Goal: Transaction & Acquisition: Download file/media

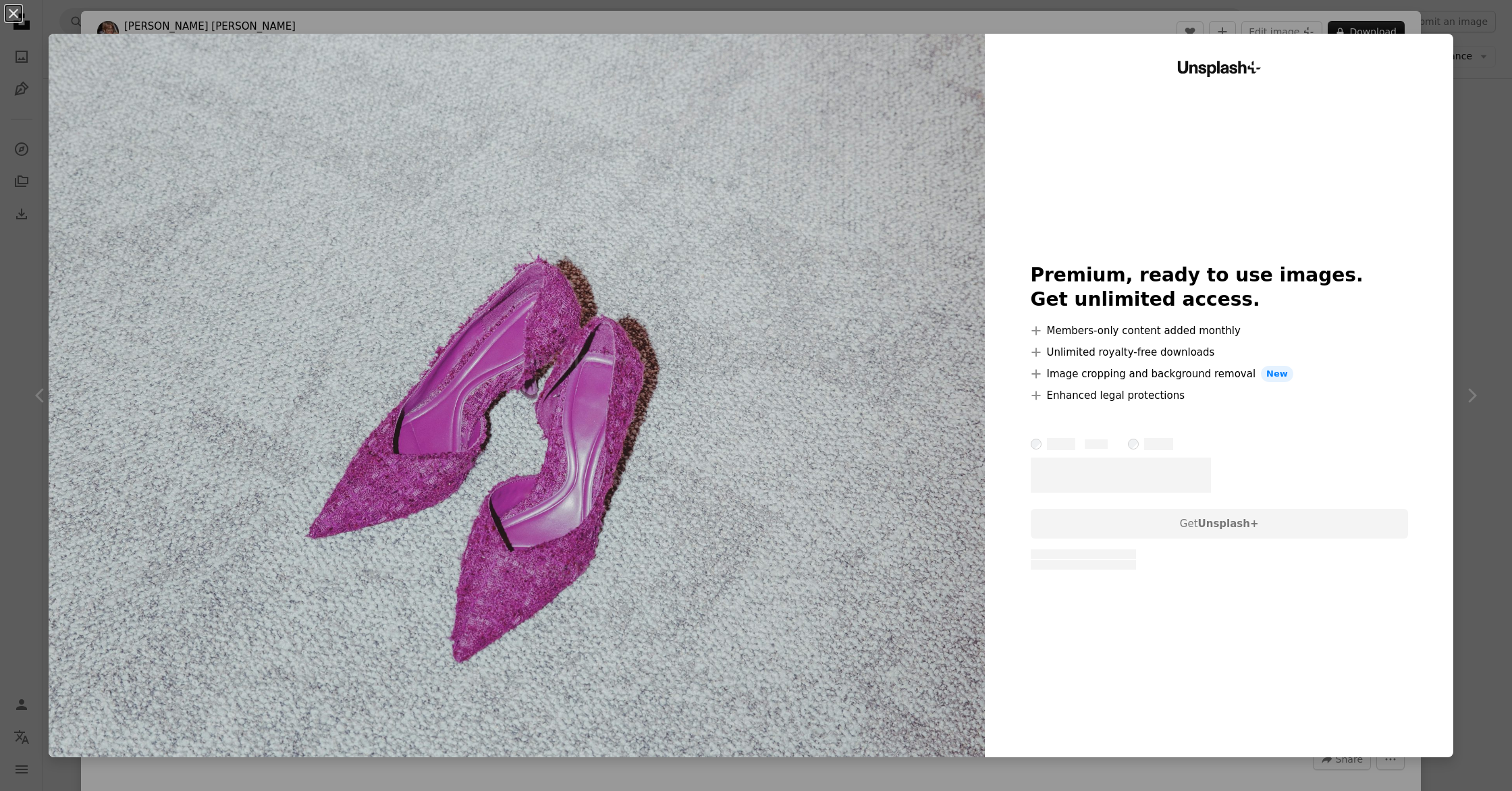
scroll to position [13852, 0]
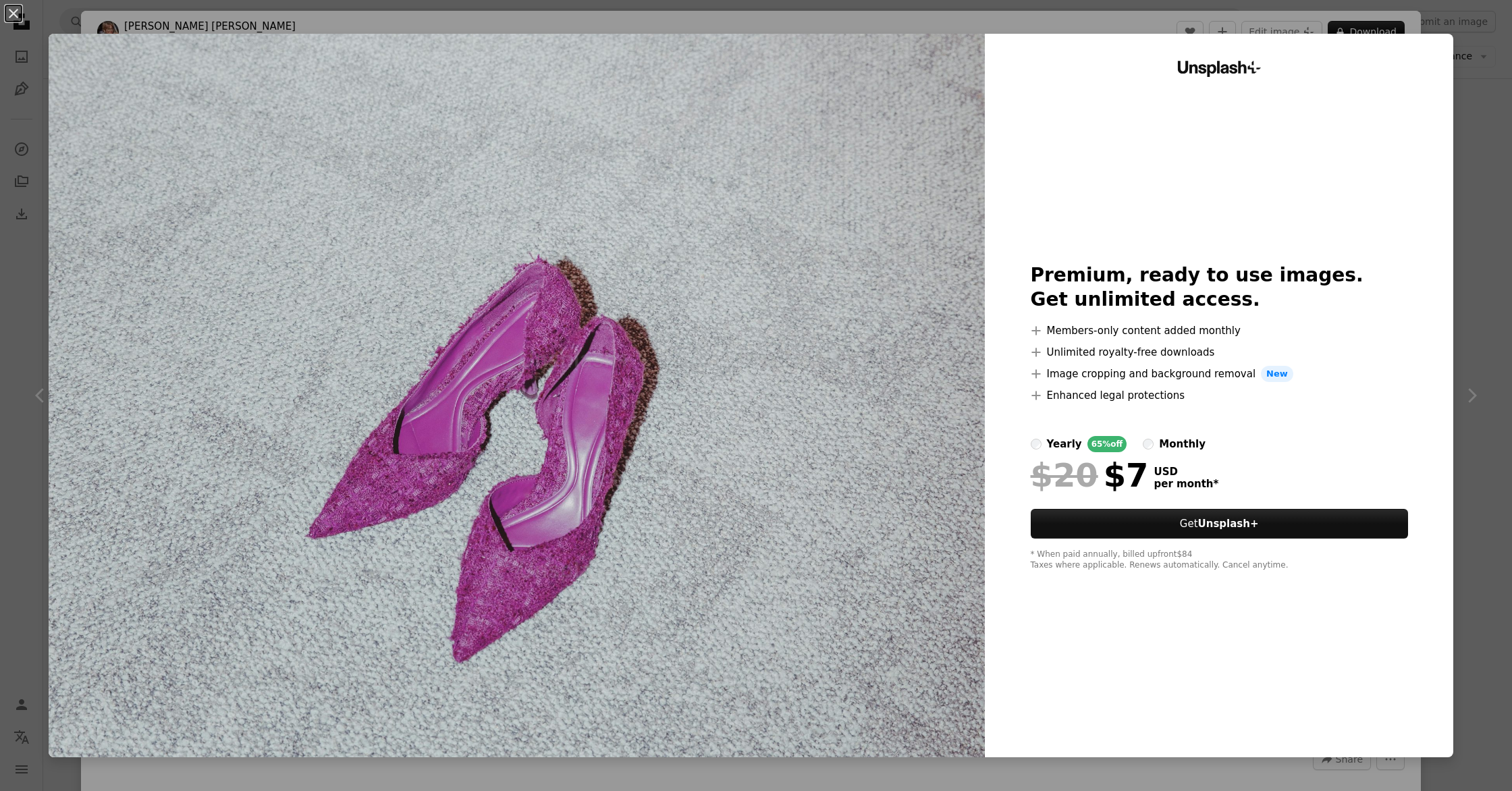
click at [1489, 111] on div "An X shape Unsplash+ Premium, ready to use images. Get unlimited access. A plus…" at bounding box center [756, 396] width 1512 height 791
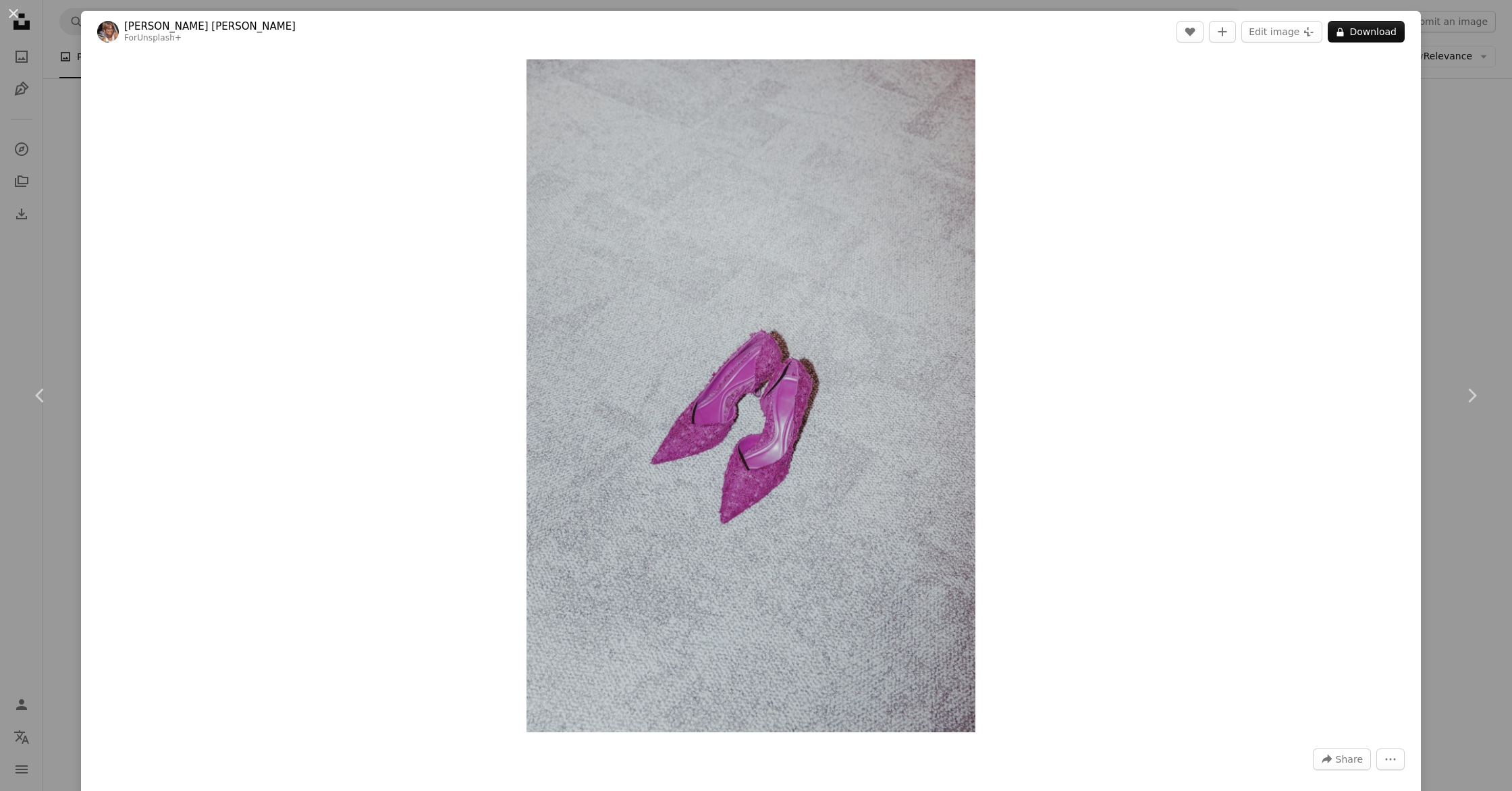
click at [64, 262] on div "An X shape Chevron left Chevron right Alyssa [PERSON_NAME] For Unsplash+ A hear…" at bounding box center [756, 396] width 1512 height 791
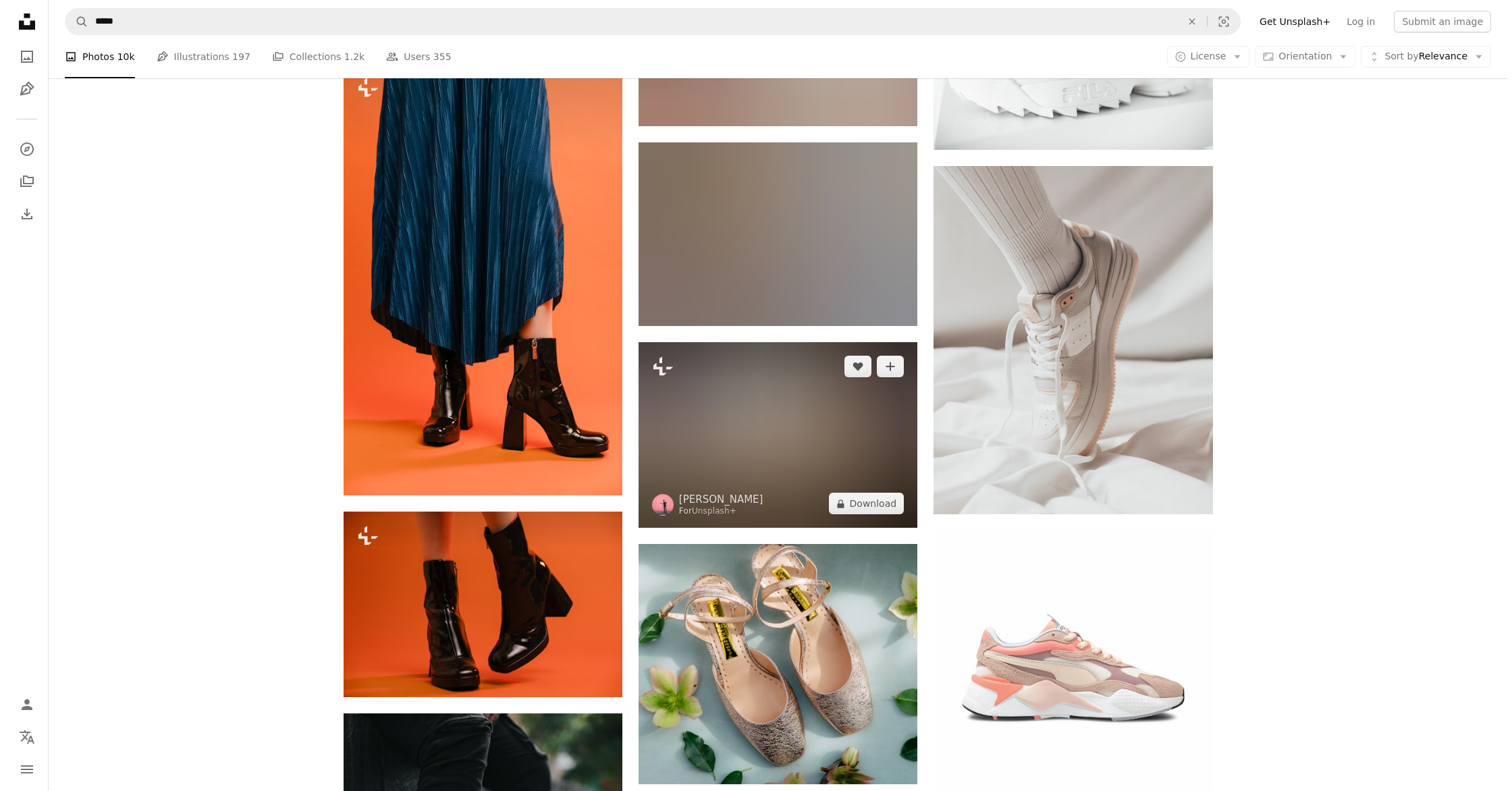
scroll to position [21449, 0]
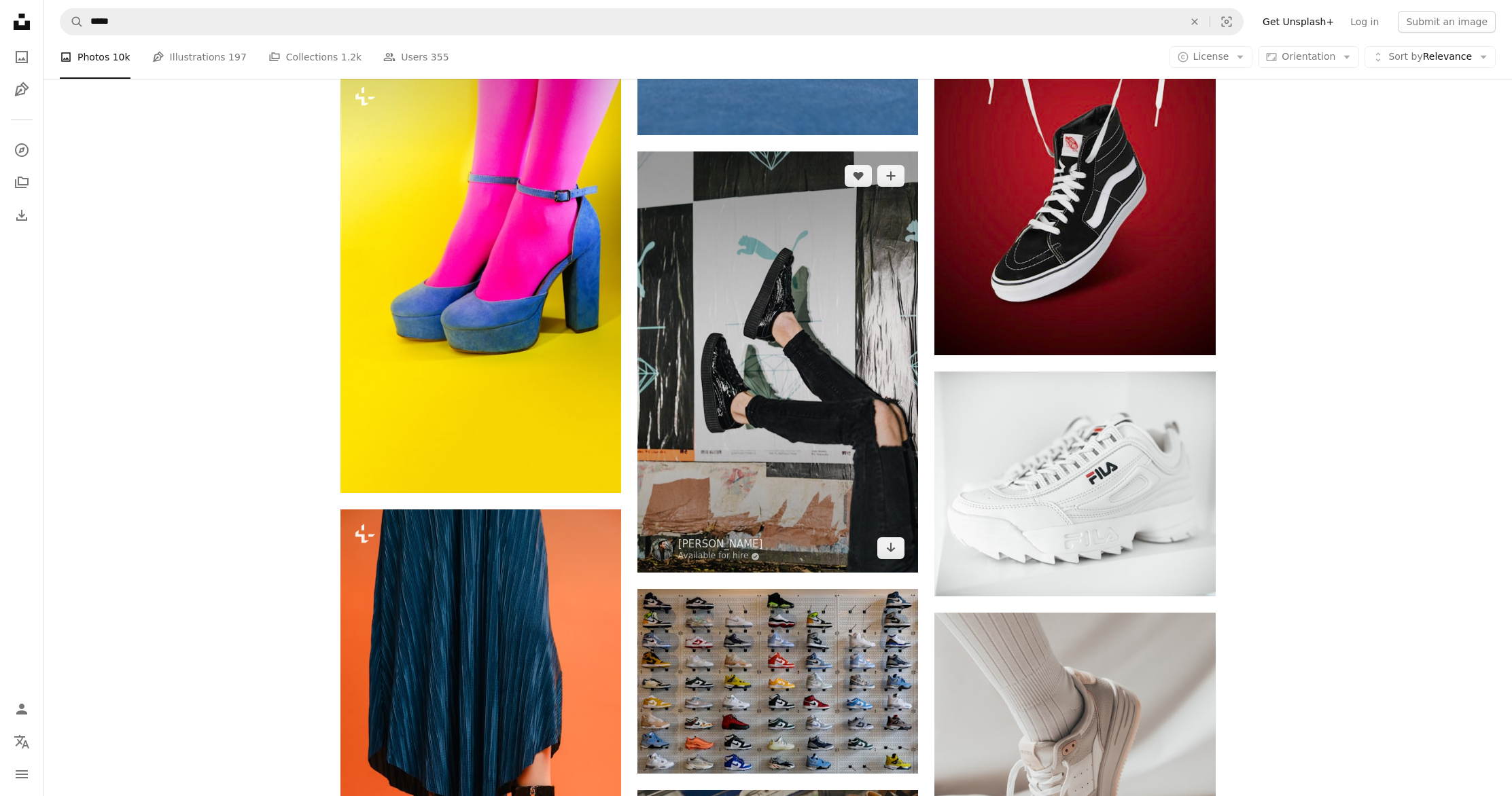
click at [739, 396] on img at bounding box center [778, 362] width 281 height 421
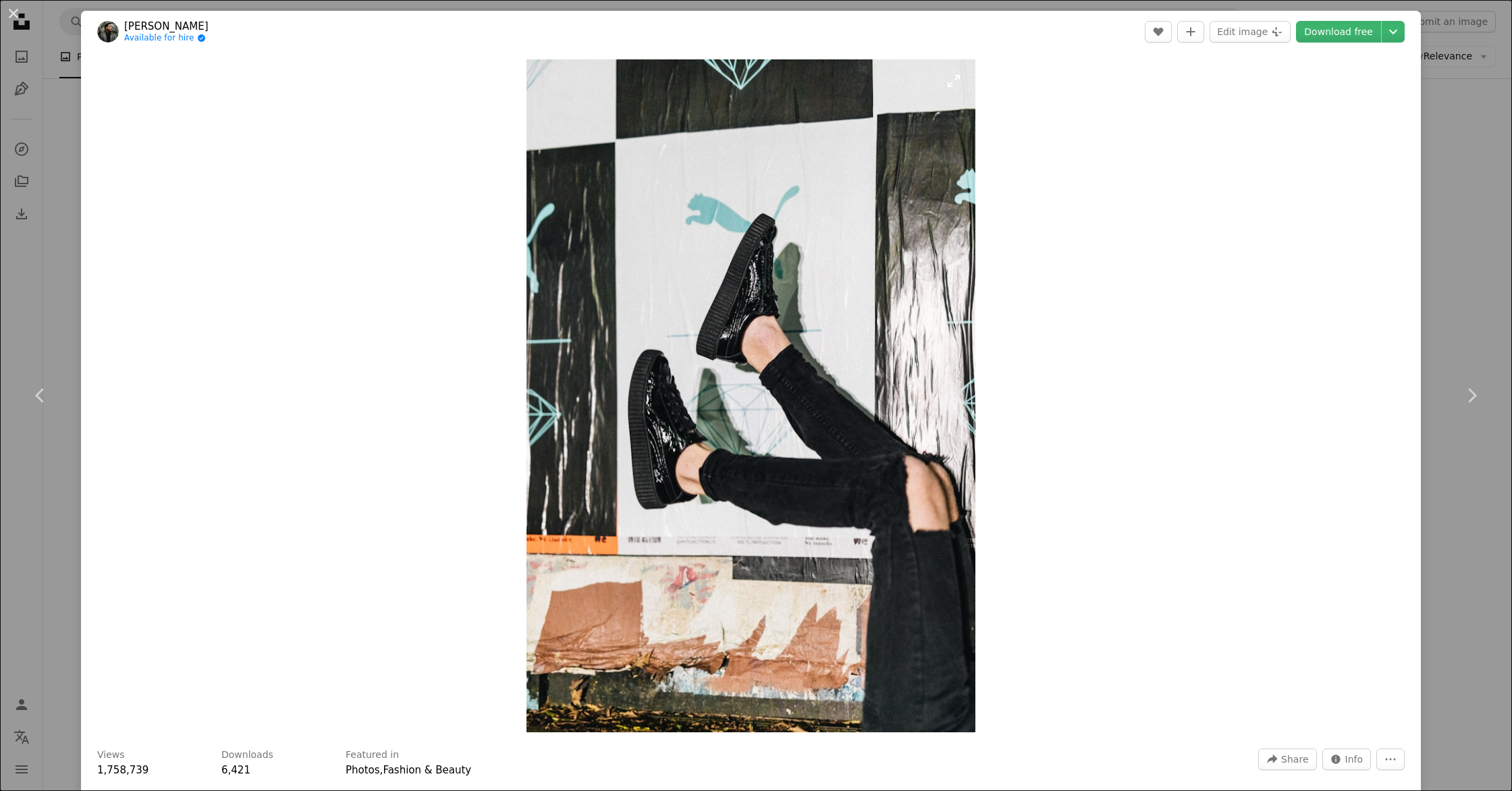
click at [650, 436] on img "Zoom in on this image" at bounding box center [751, 396] width 449 height 673
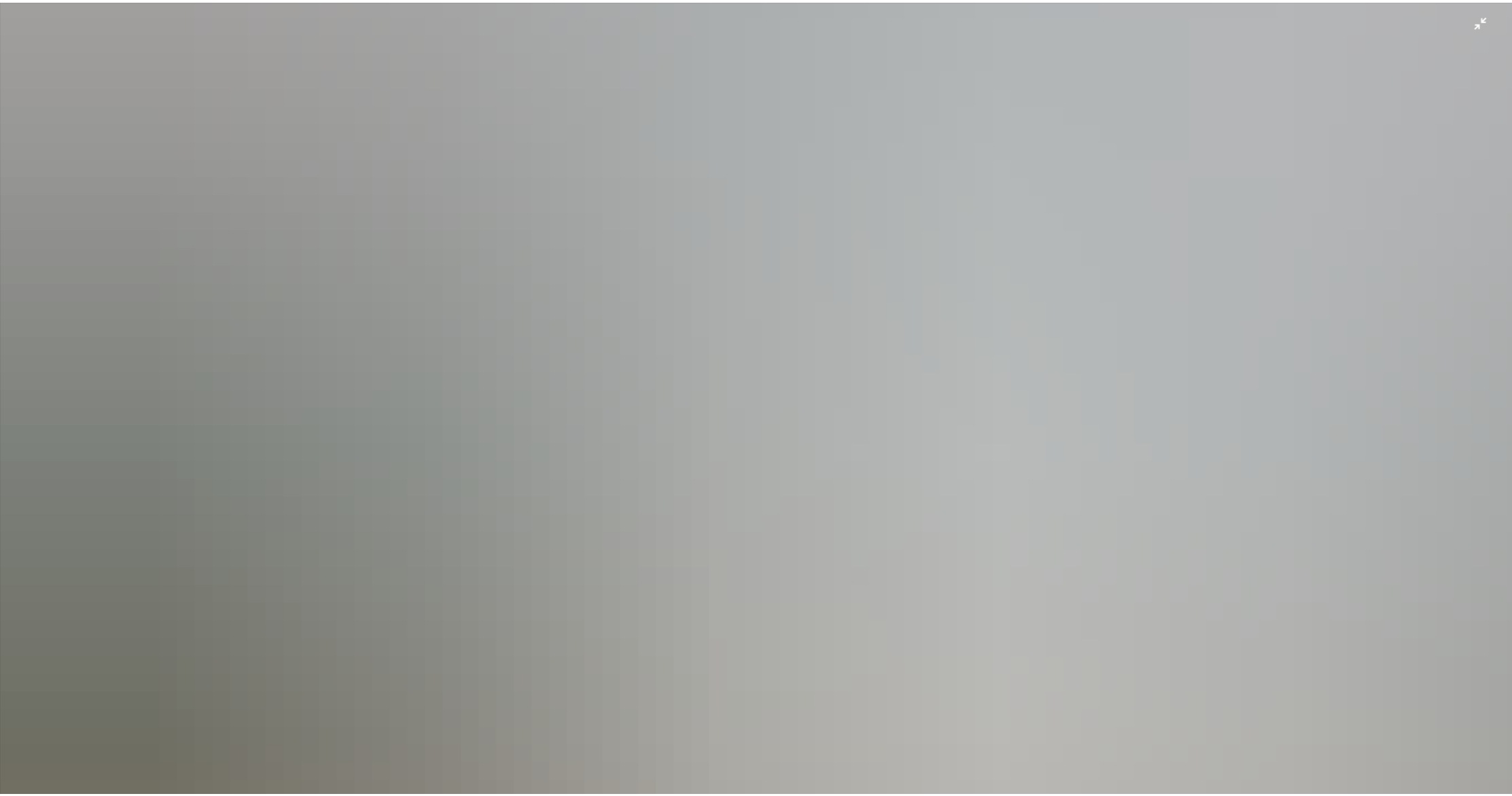
scroll to position [616, 0]
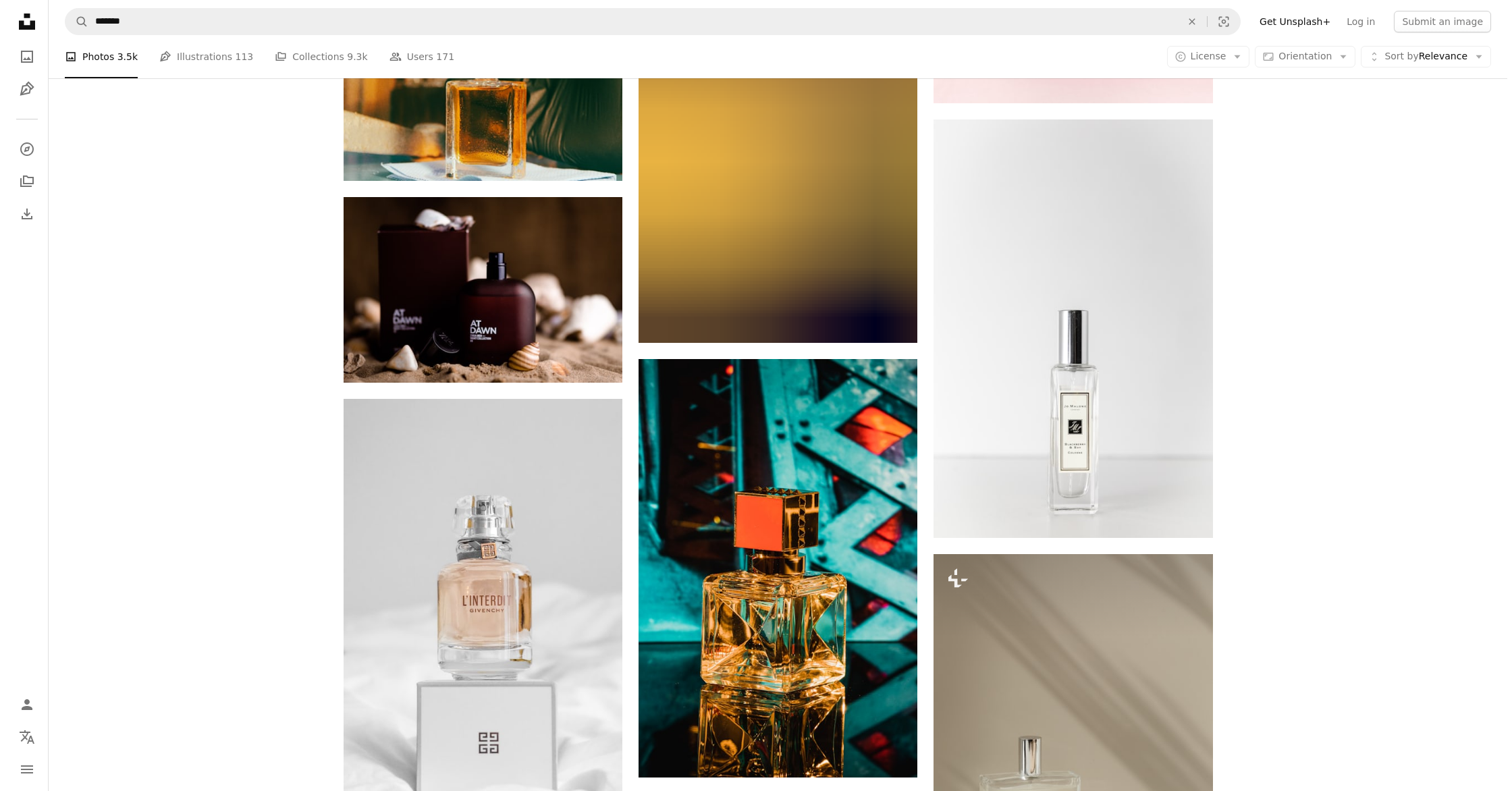
scroll to position [17532, 0]
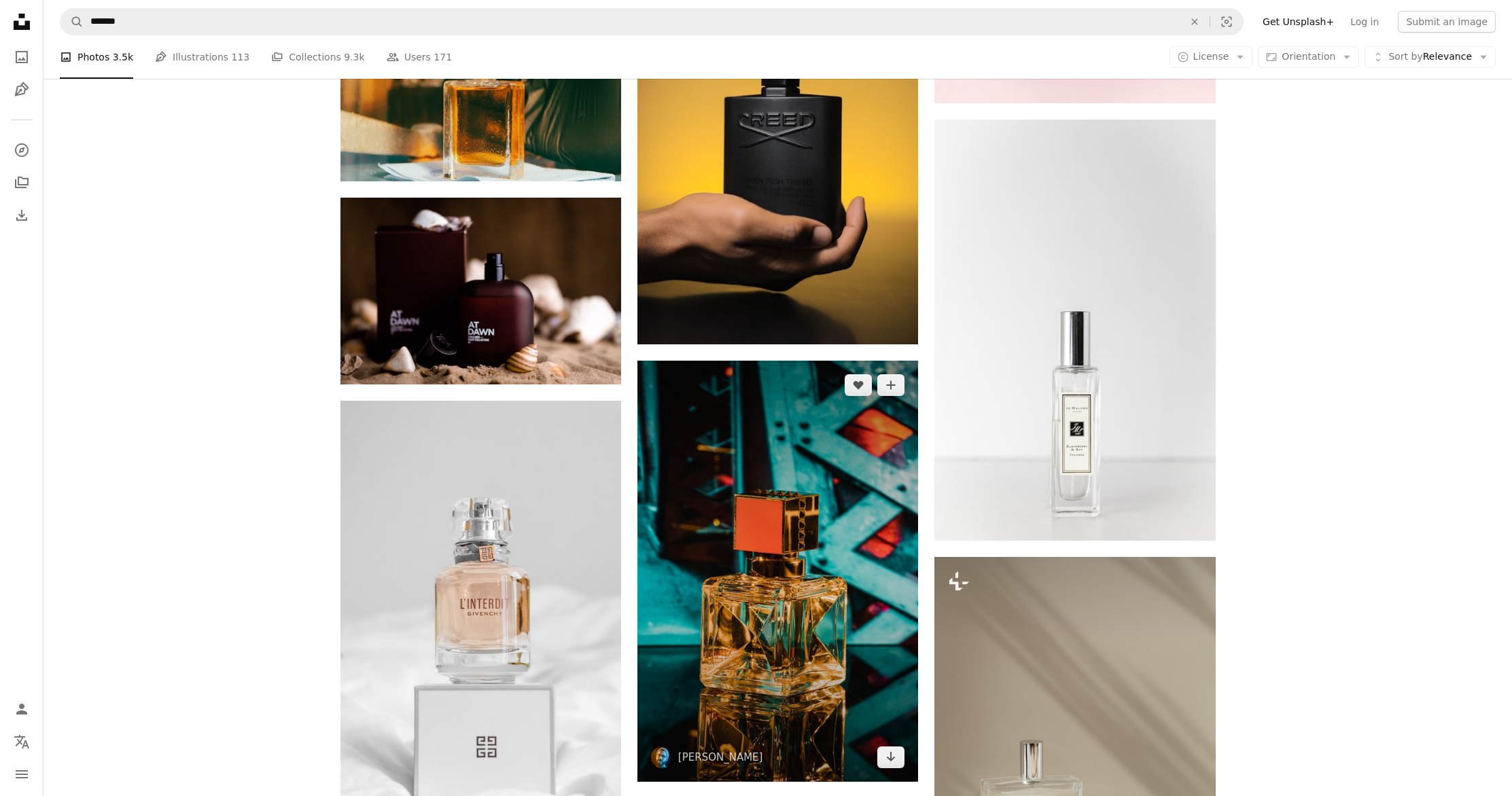
click at [819, 502] on img at bounding box center [778, 571] width 281 height 421
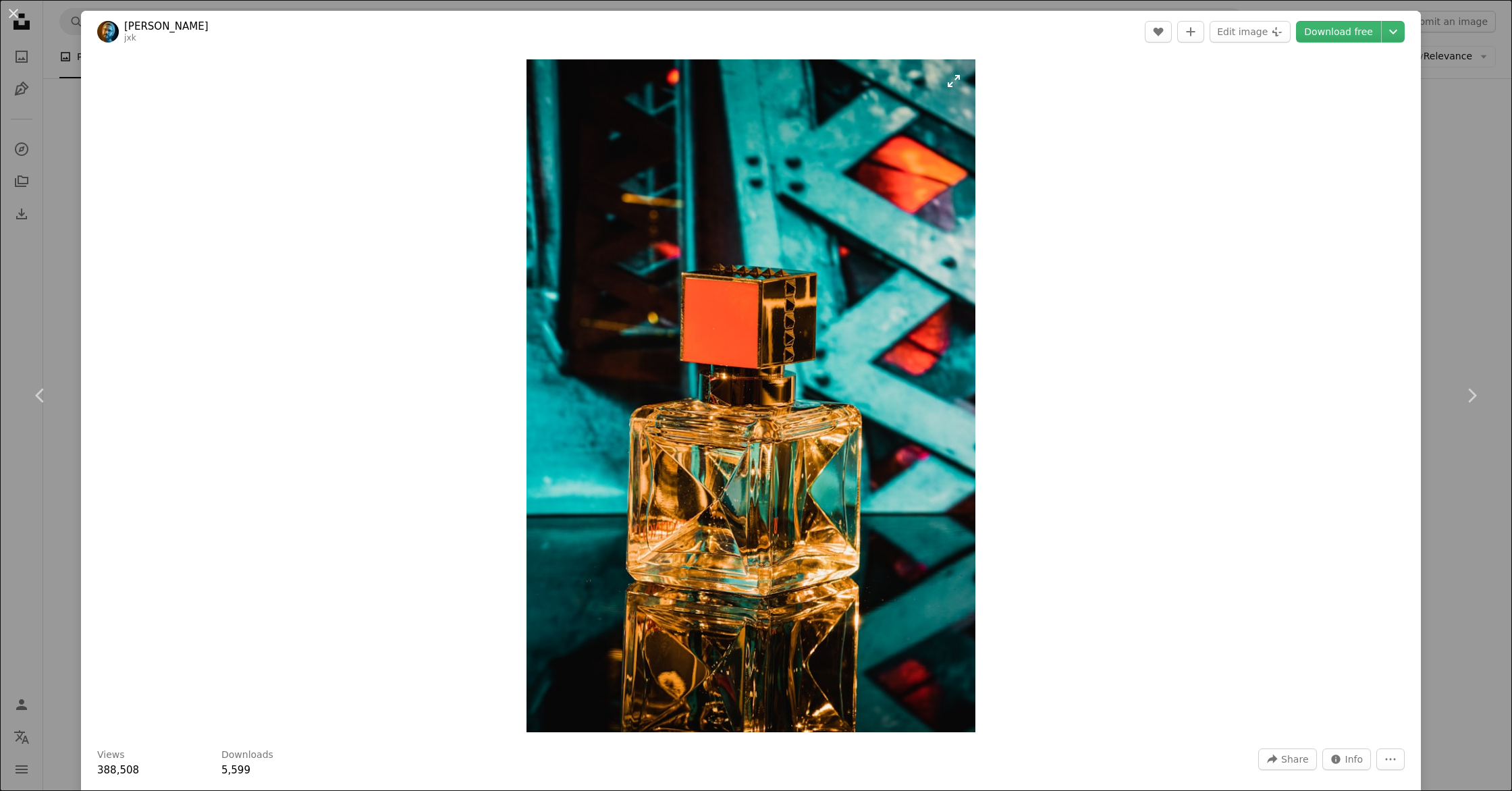
click at [786, 481] on img "Zoom in on this image" at bounding box center [751, 396] width 449 height 673
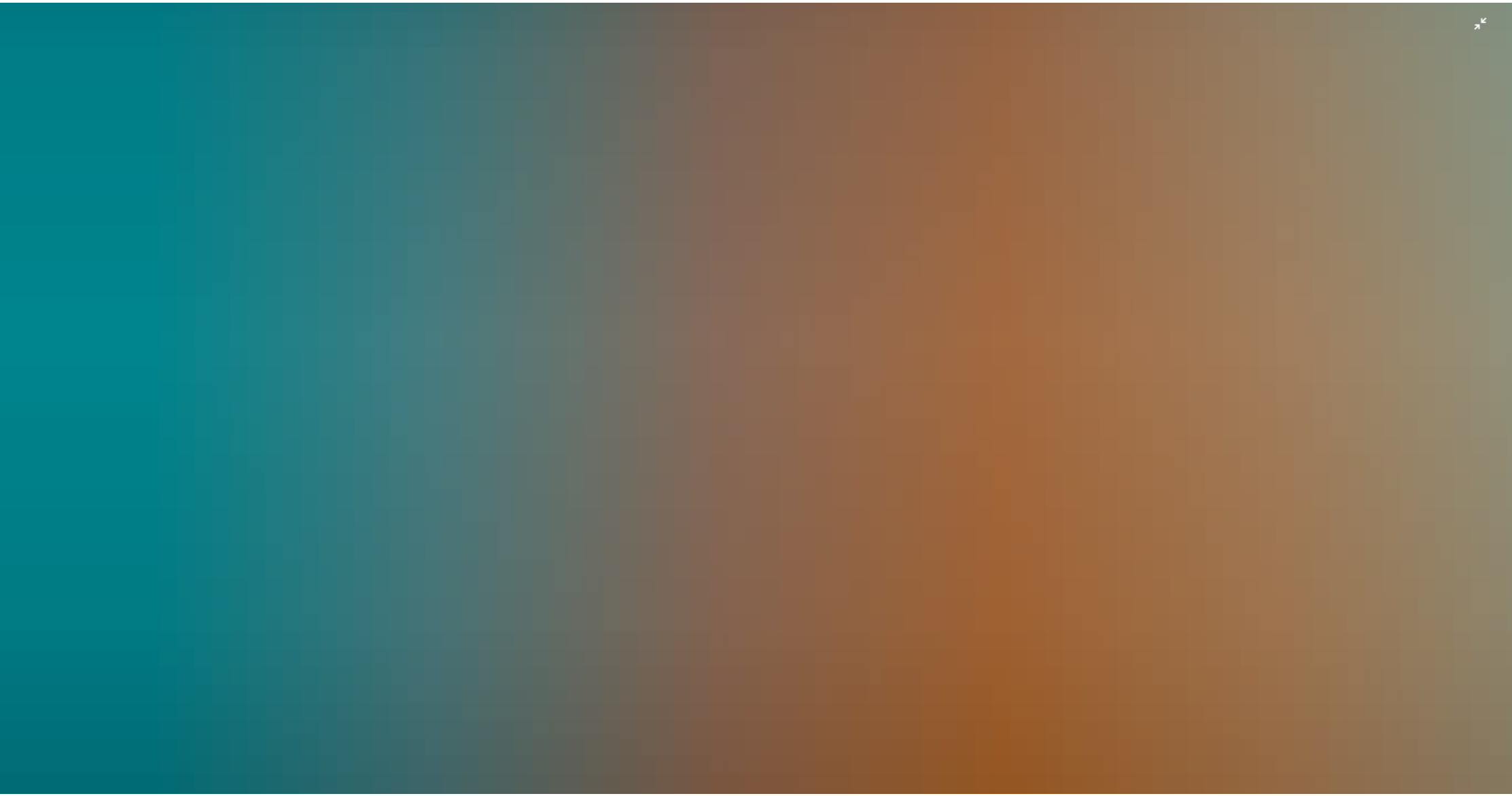
scroll to position [791, 0]
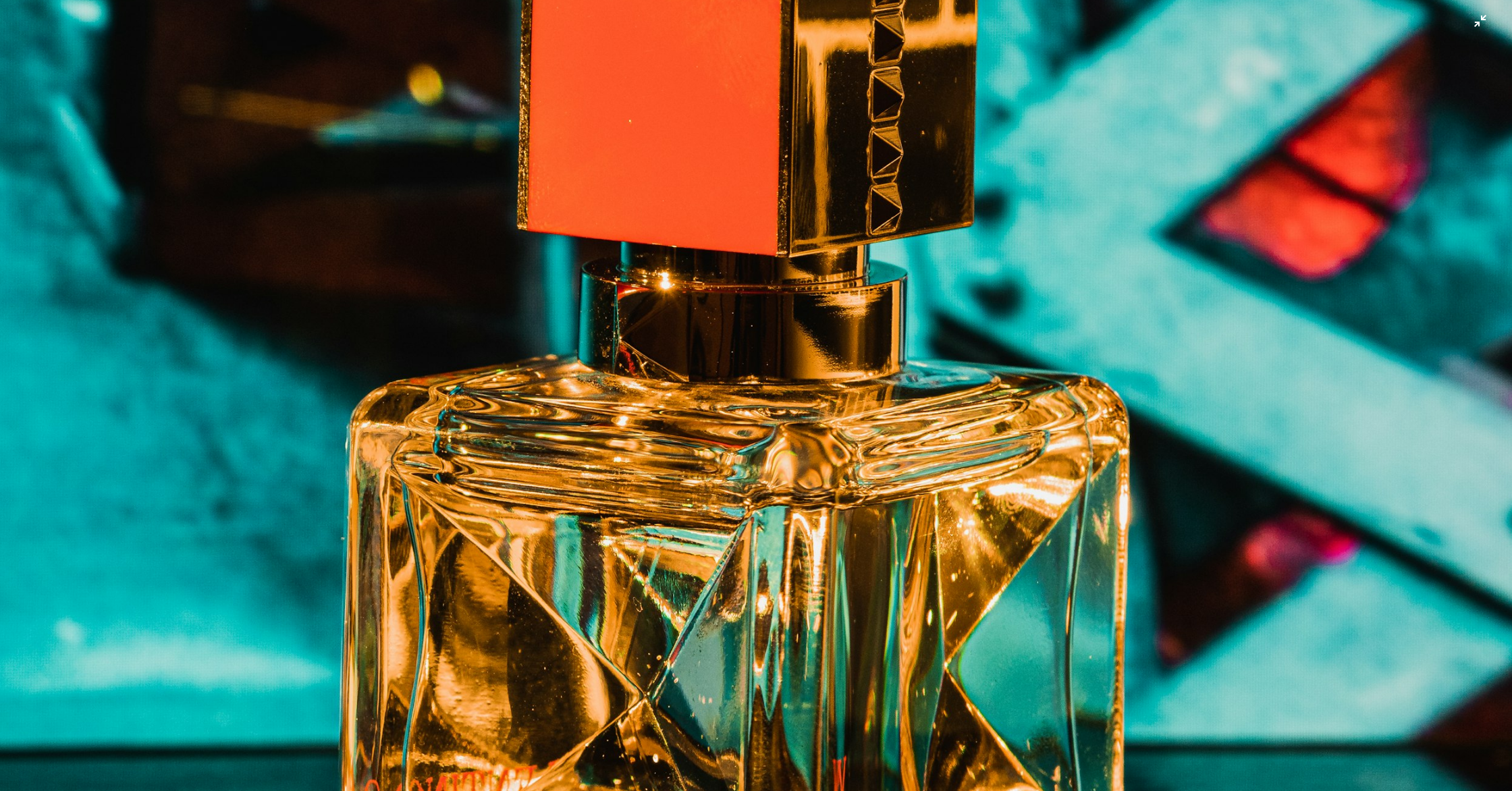
click at [816, 488] on img "Zoom out on this image" at bounding box center [756, 347] width 1514 height 2270
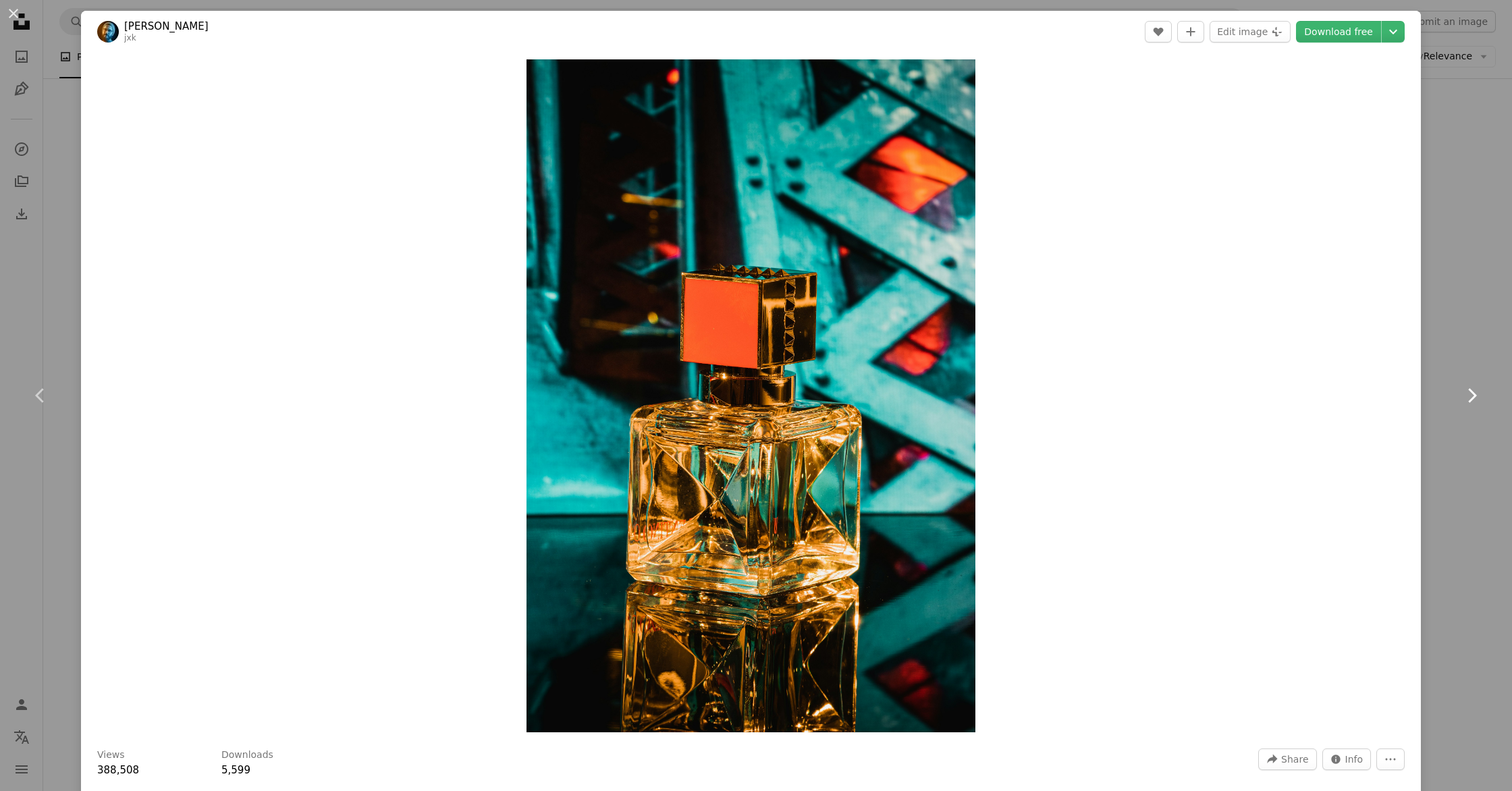
click at [1439, 378] on link "Chevron right" at bounding box center [1472, 396] width 81 height 130
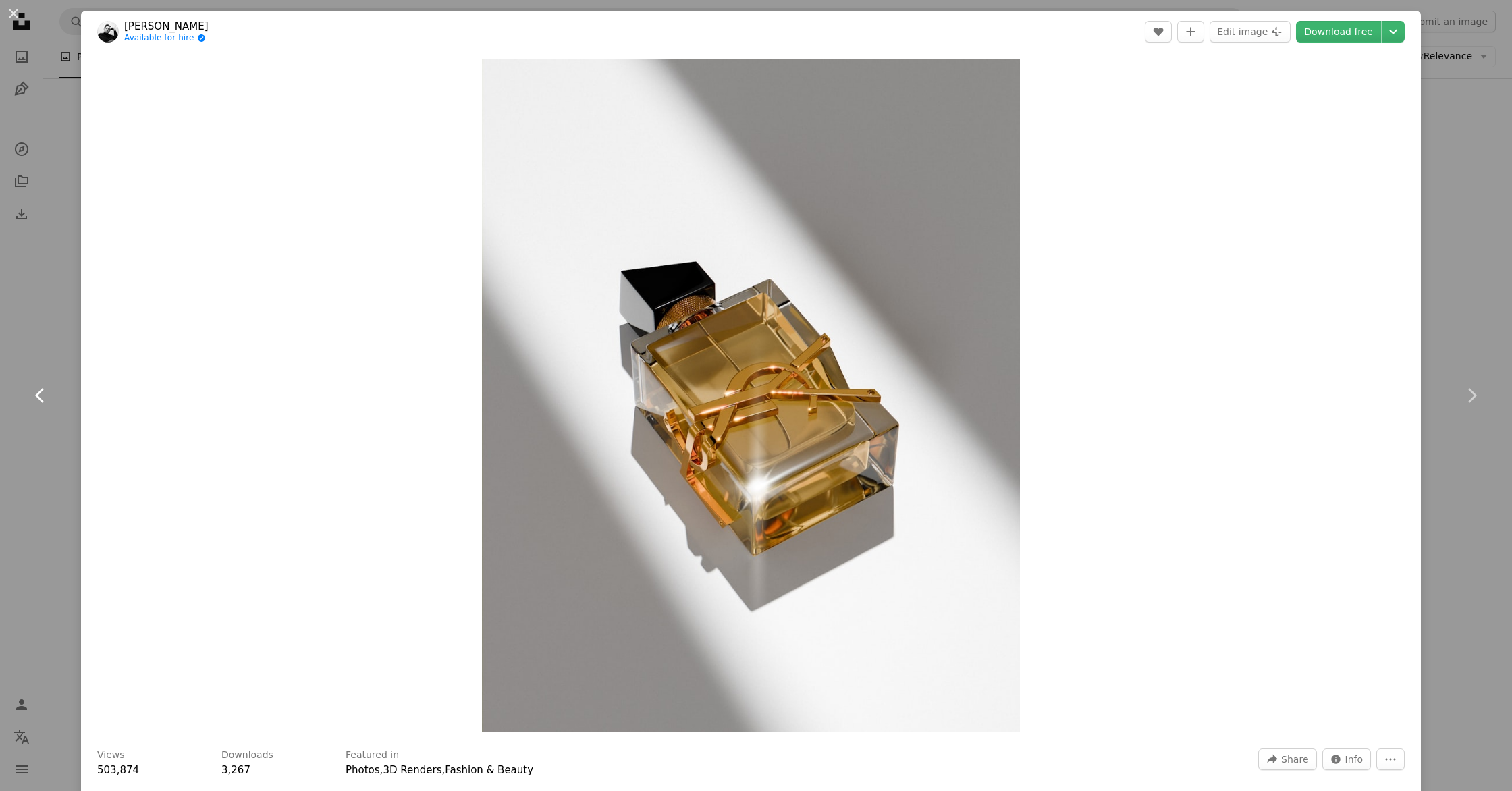
click at [53, 342] on link "Chevron left" at bounding box center [40, 396] width 81 height 130
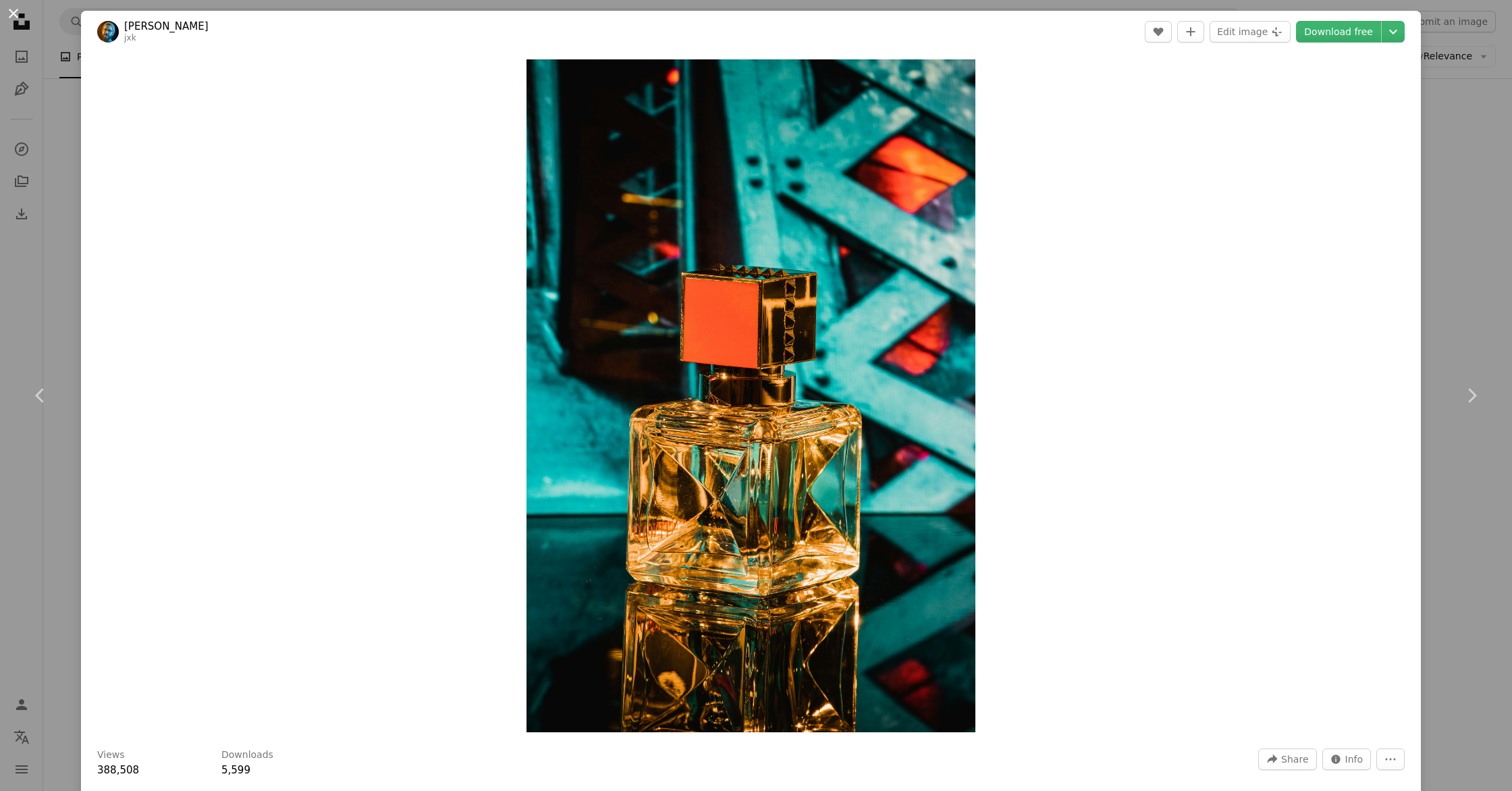
click at [19, 12] on button "An X shape" at bounding box center [13, 13] width 16 height 16
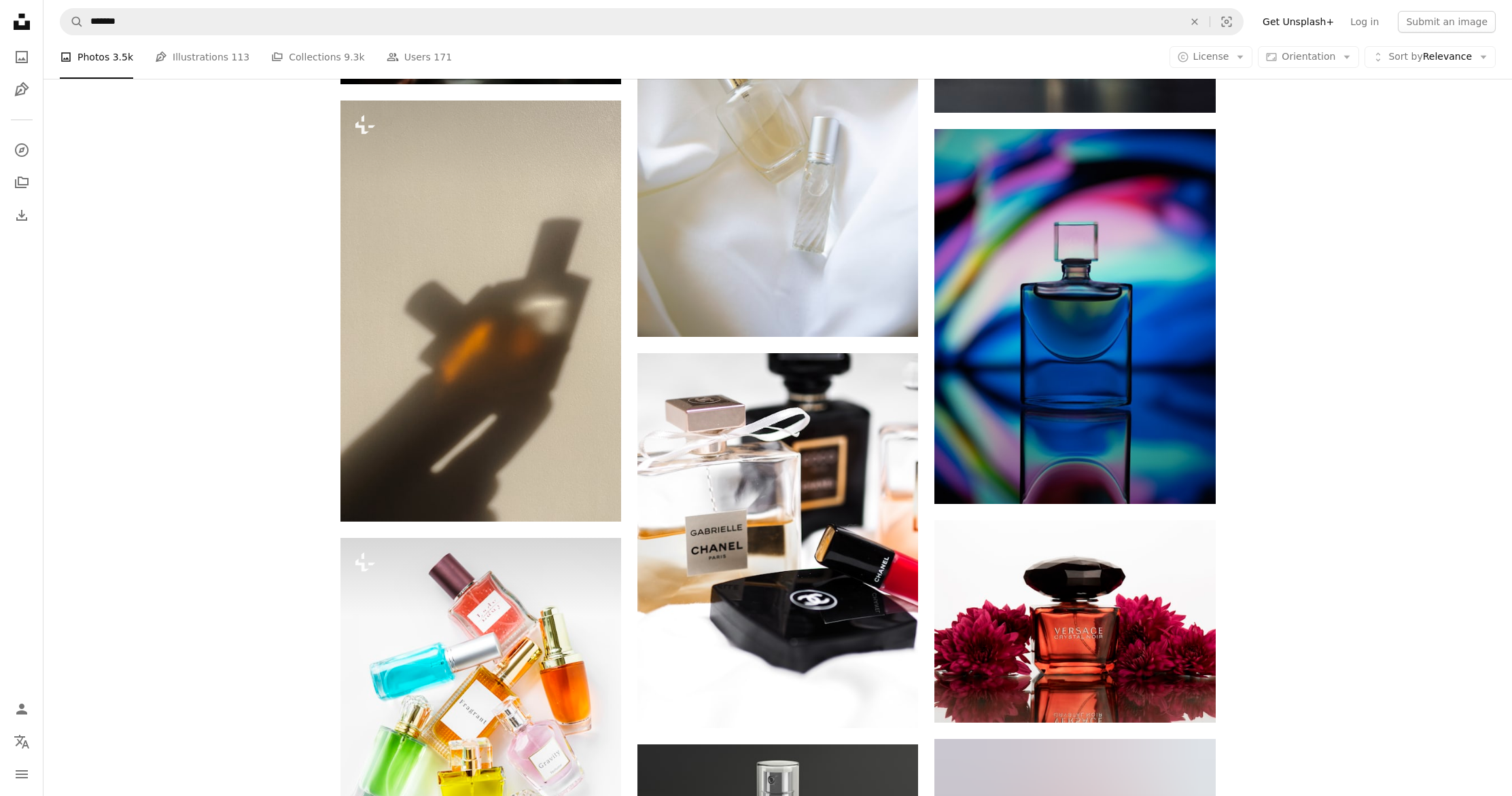
scroll to position [11218, 0]
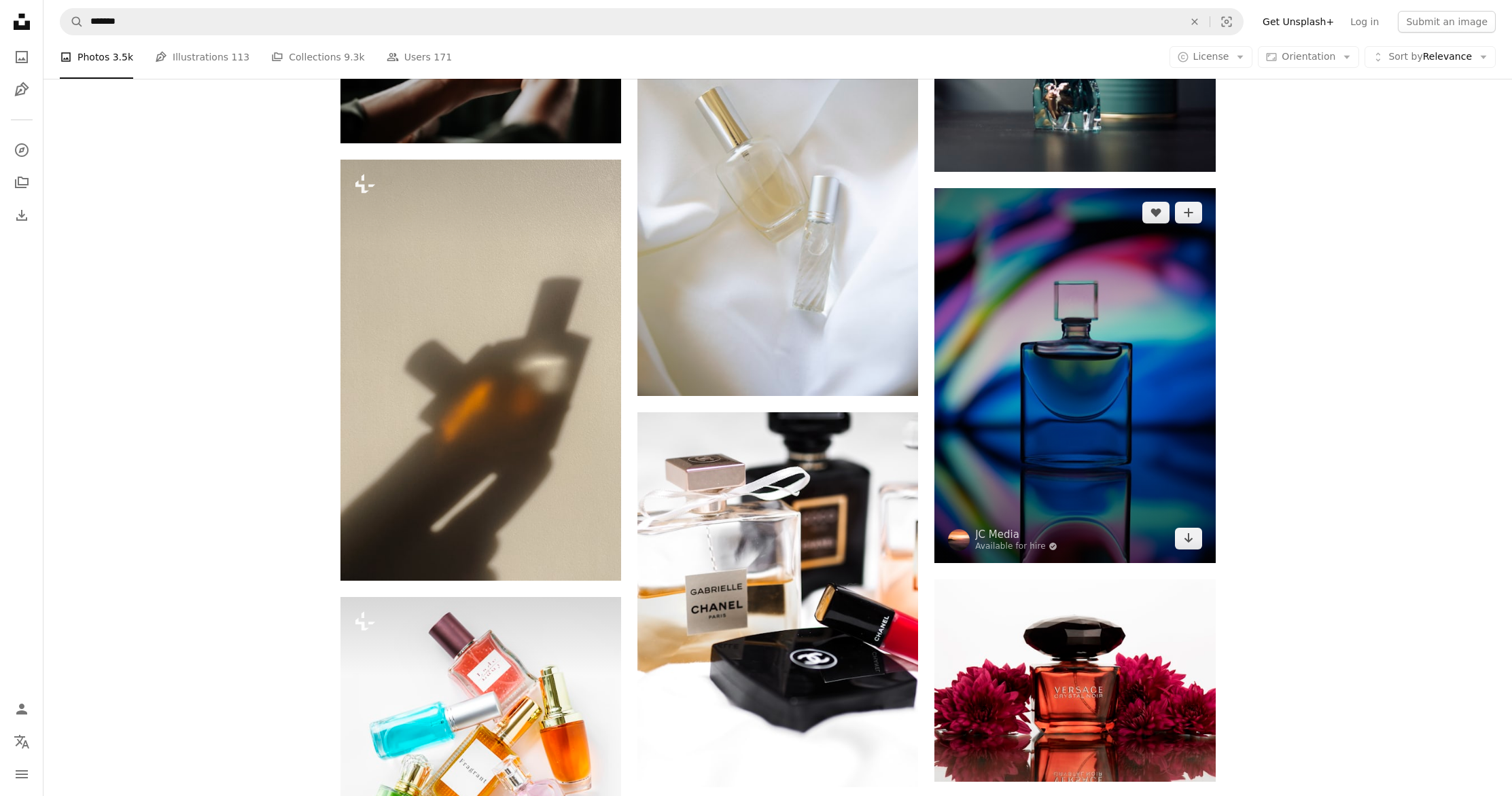
click at [1091, 428] on img at bounding box center [1075, 375] width 281 height 375
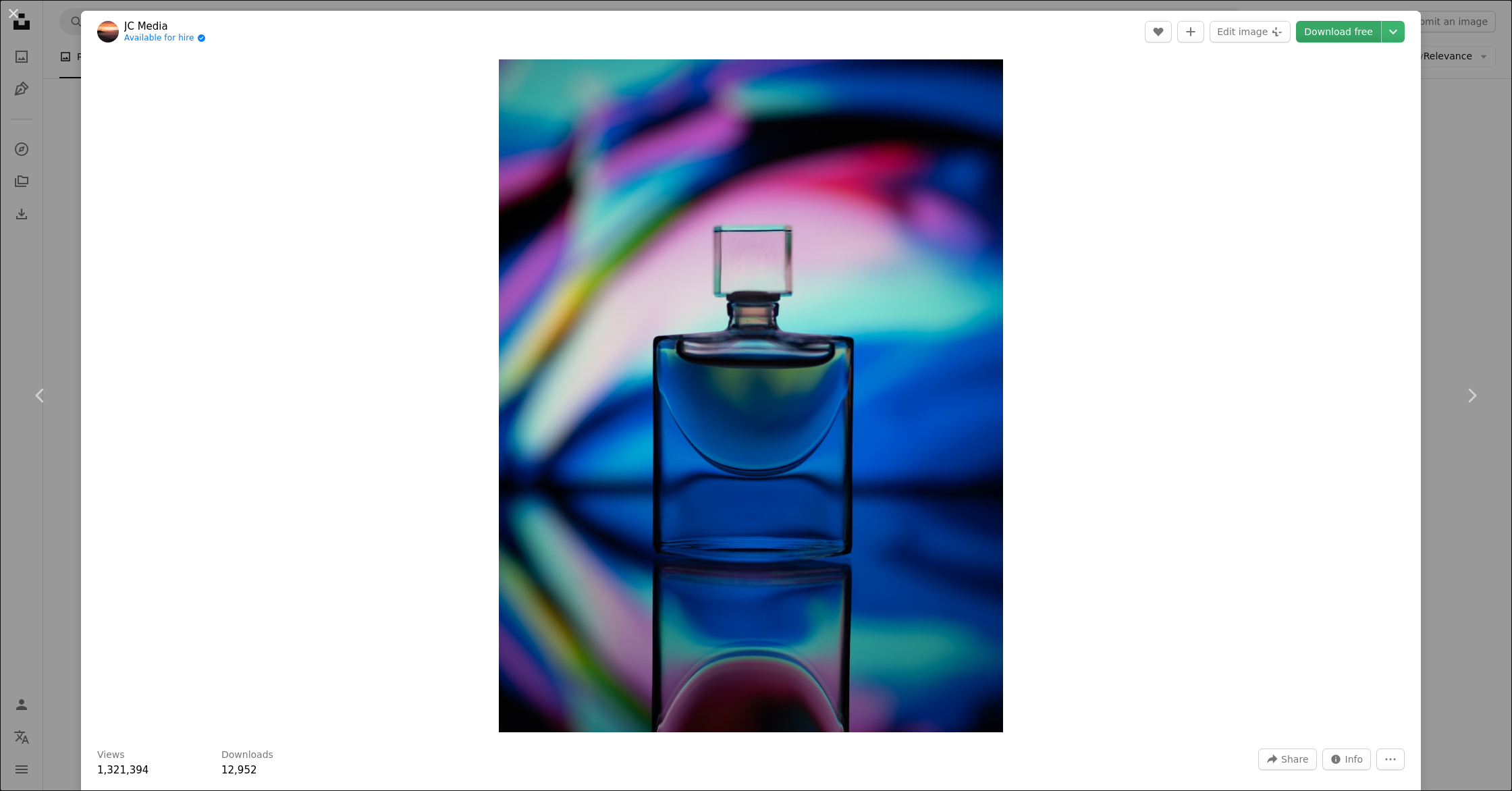
click at [1329, 34] on link "Download free" at bounding box center [1338, 32] width 85 height 22
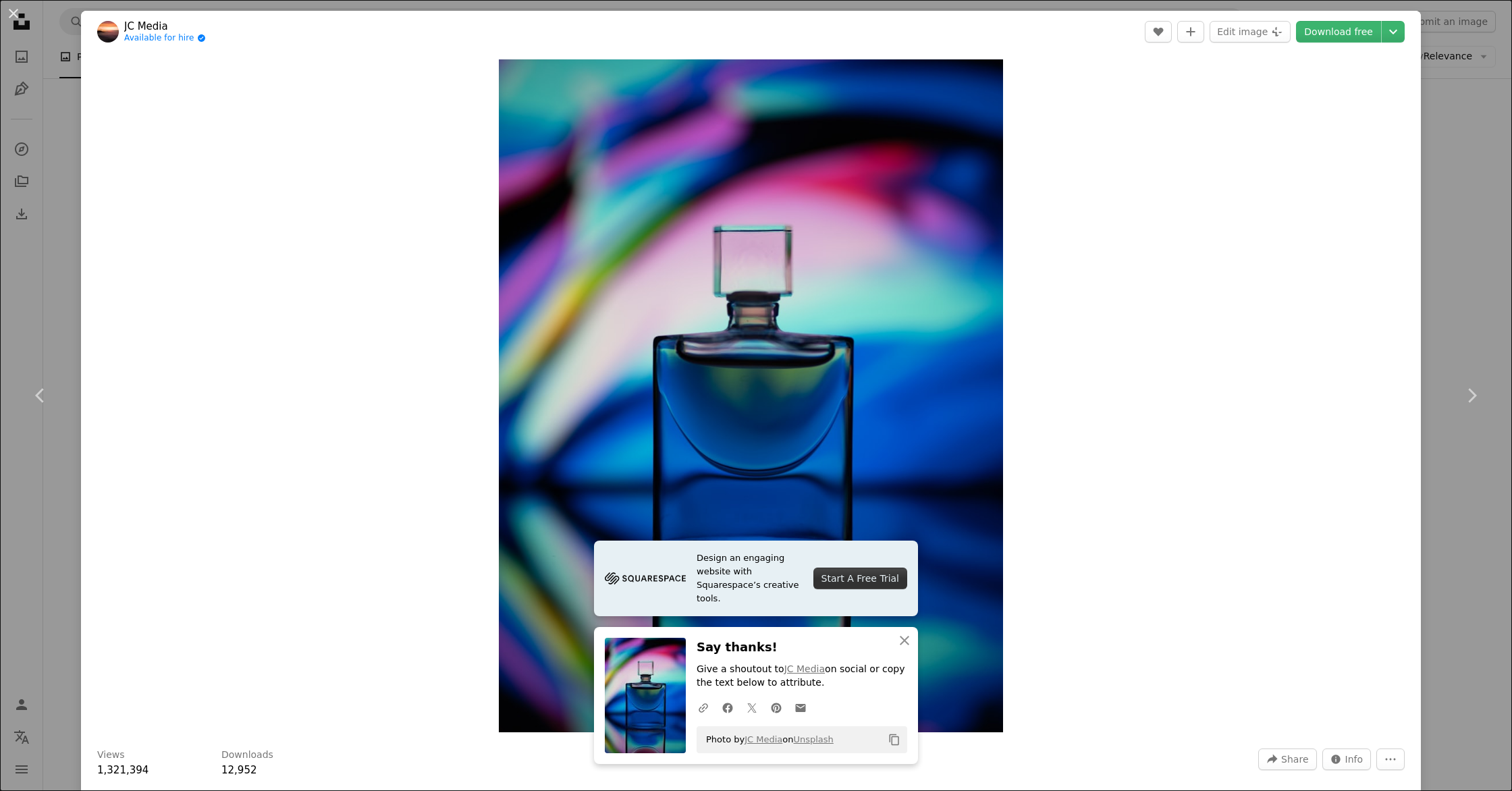
click at [1456, 191] on div "An X shape Chevron left Chevron right Design an engaging website with Squarespa…" at bounding box center [756, 396] width 1512 height 791
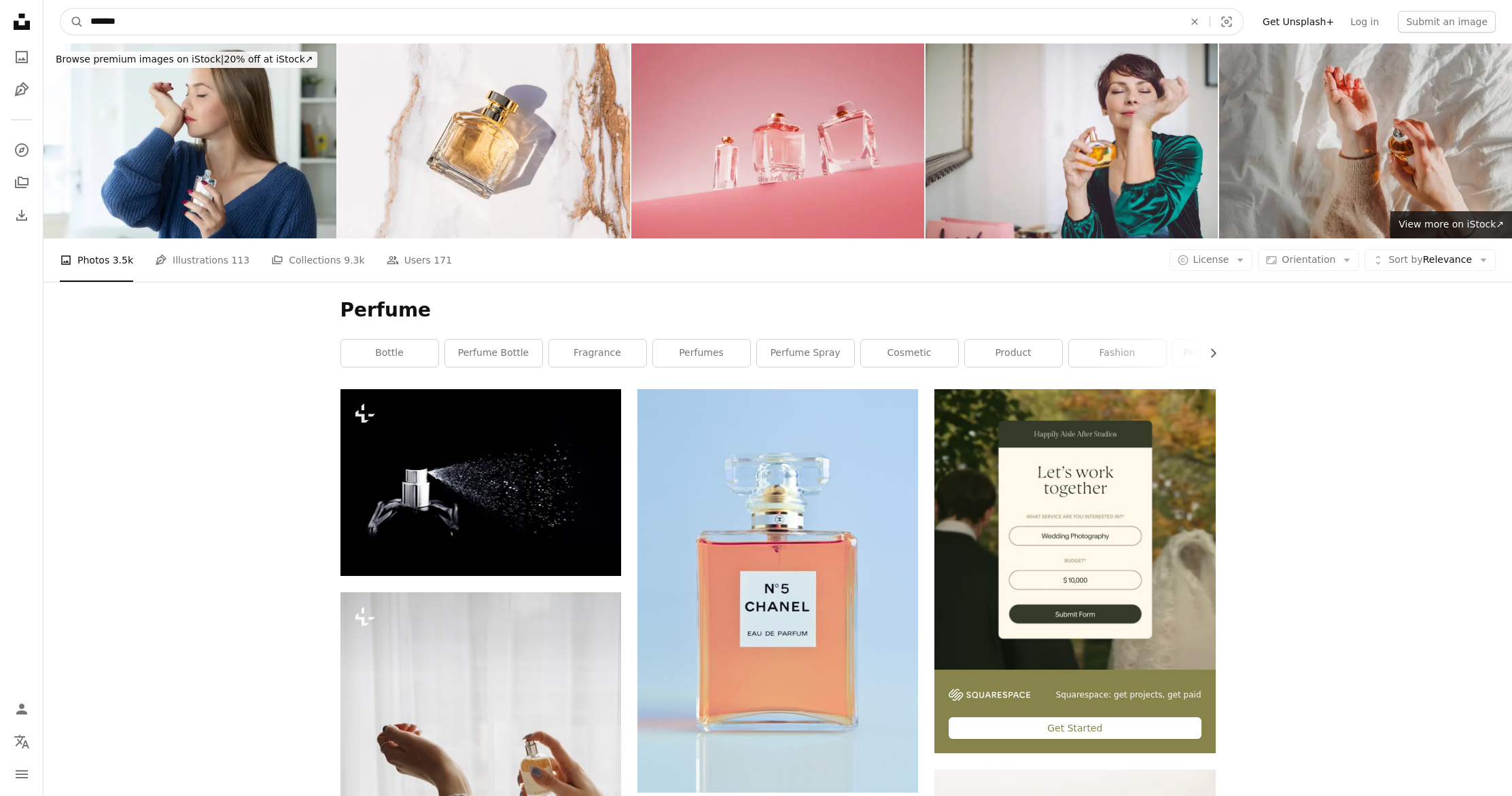
click at [622, 27] on input "*******" at bounding box center [631, 21] width 1096 height 26
type input "********"
click button "A magnifying glass" at bounding box center [72, 21] width 23 height 26
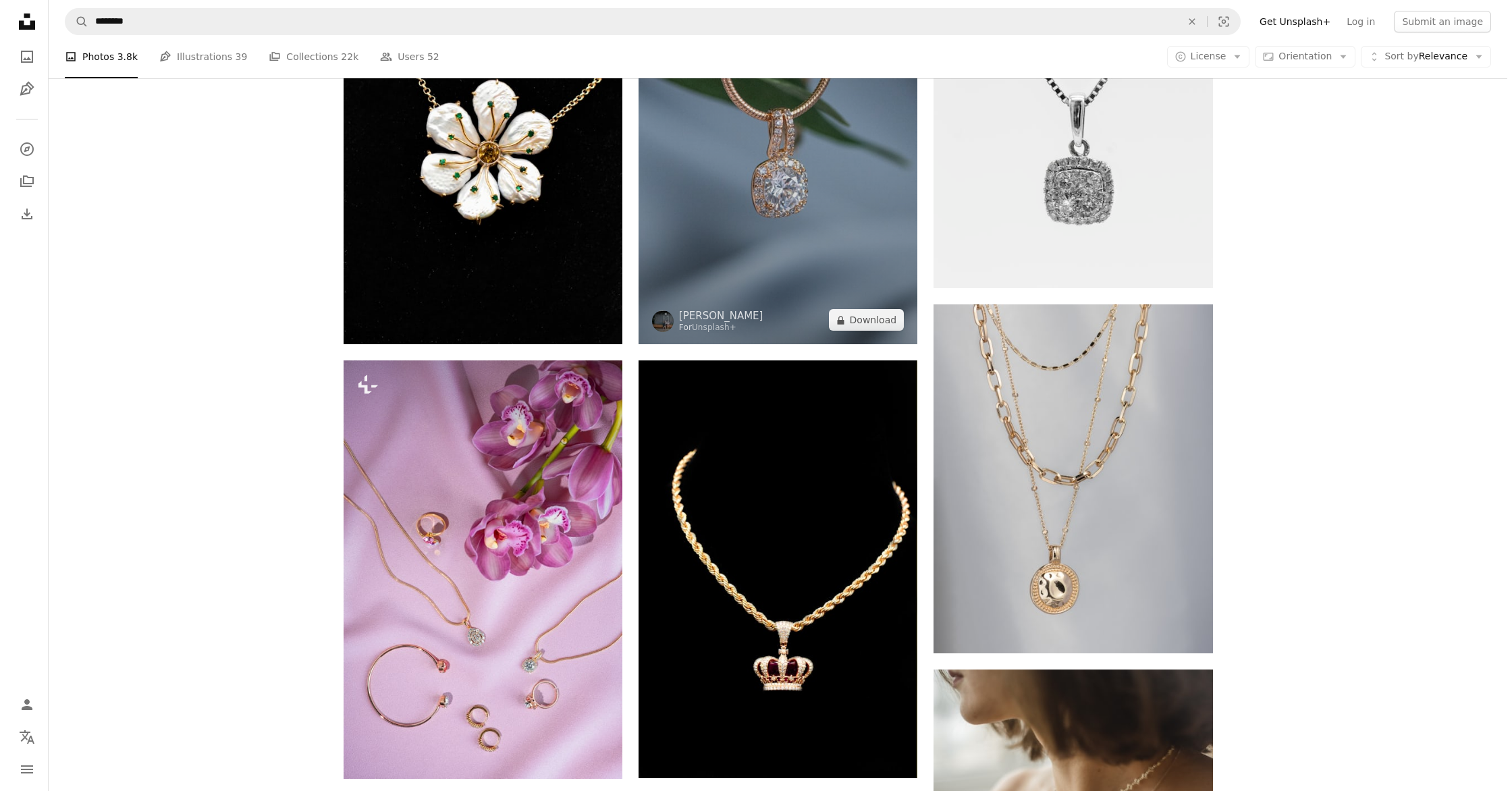
scroll to position [976, 0]
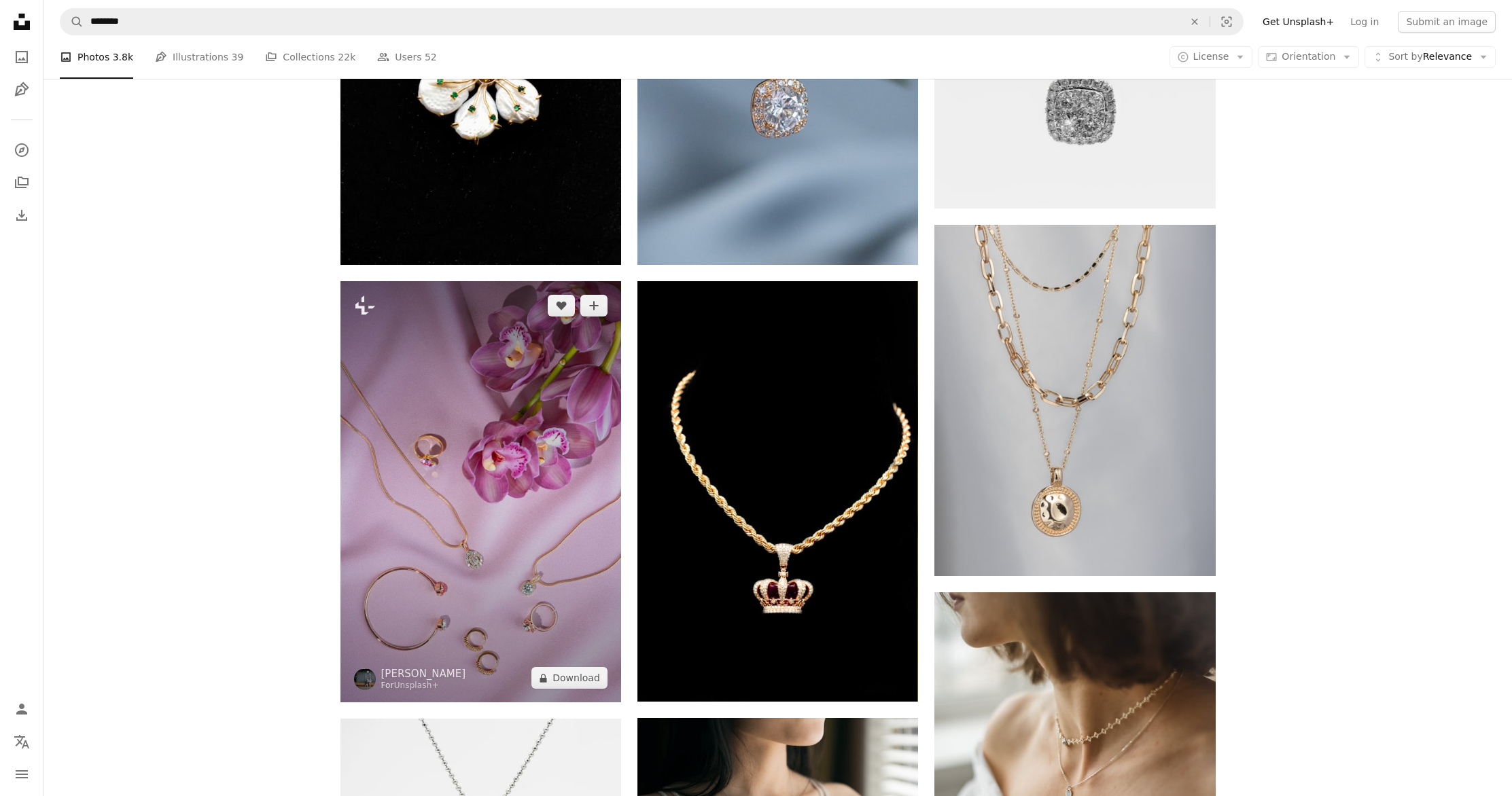
click at [447, 480] on img at bounding box center [480, 492] width 281 height 421
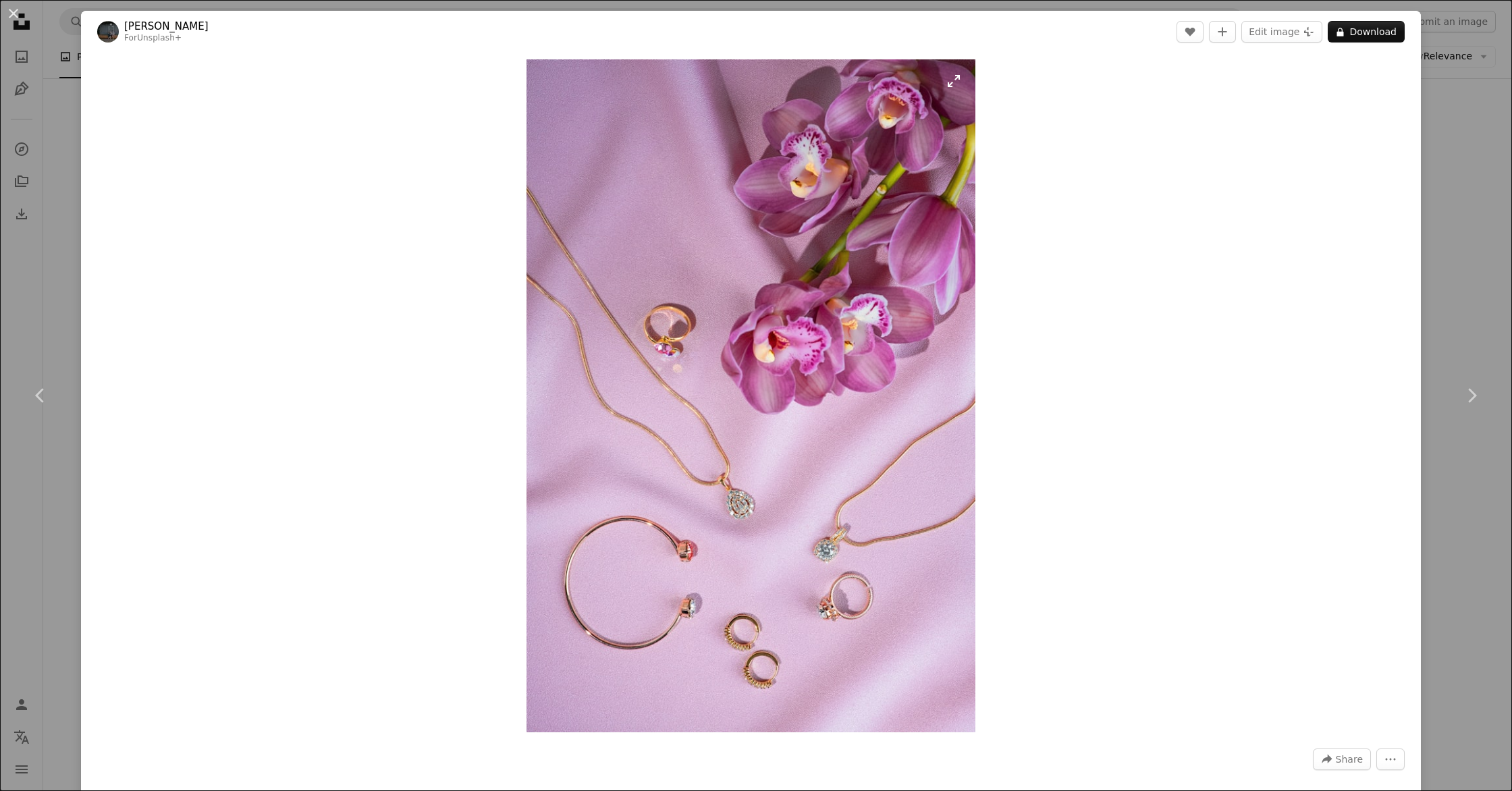
click at [724, 396] on img "Zoom in on this image" at bounding box center [751, 396] width 449 height 673
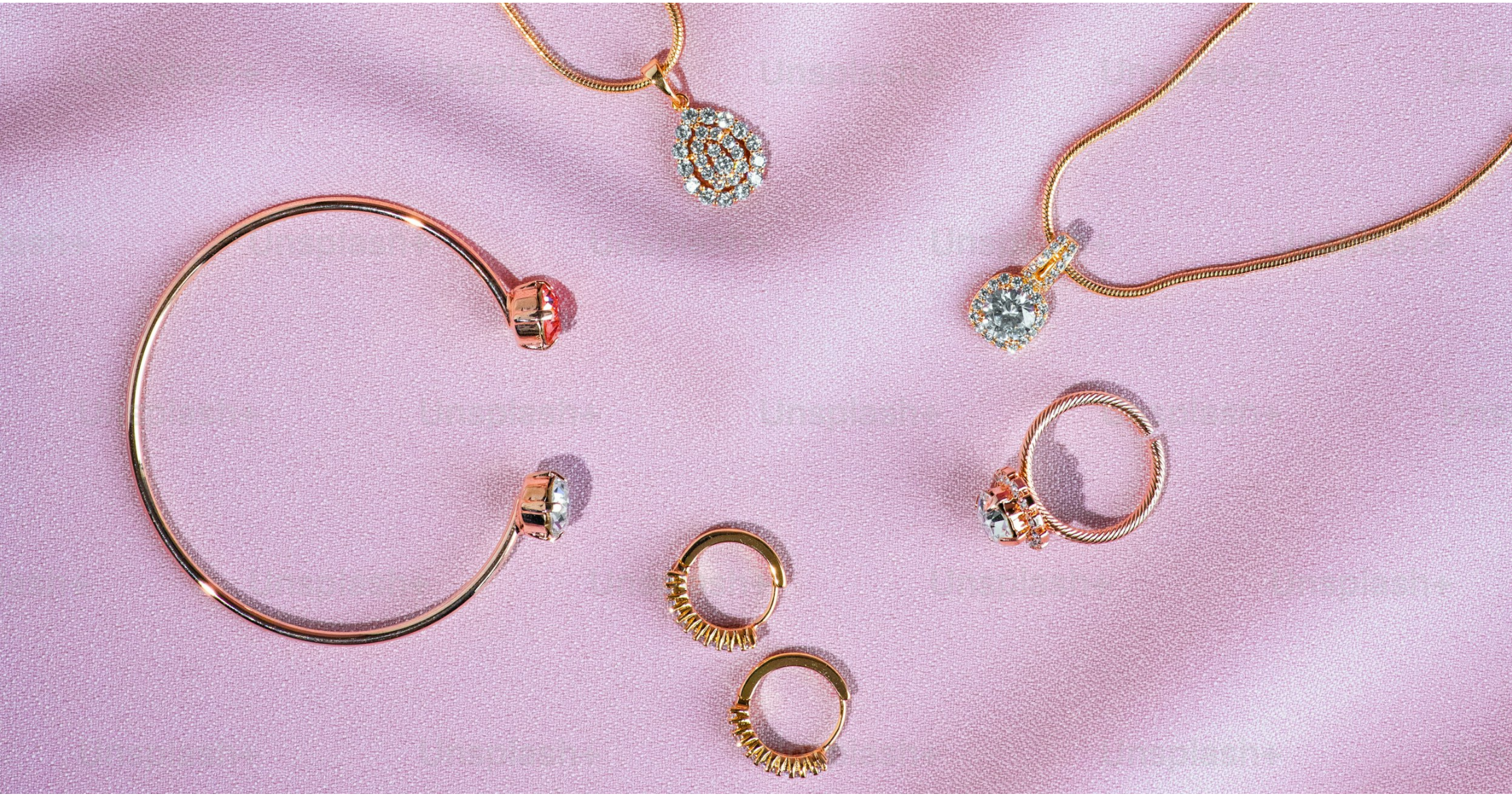
scroll to position [1354, 0]
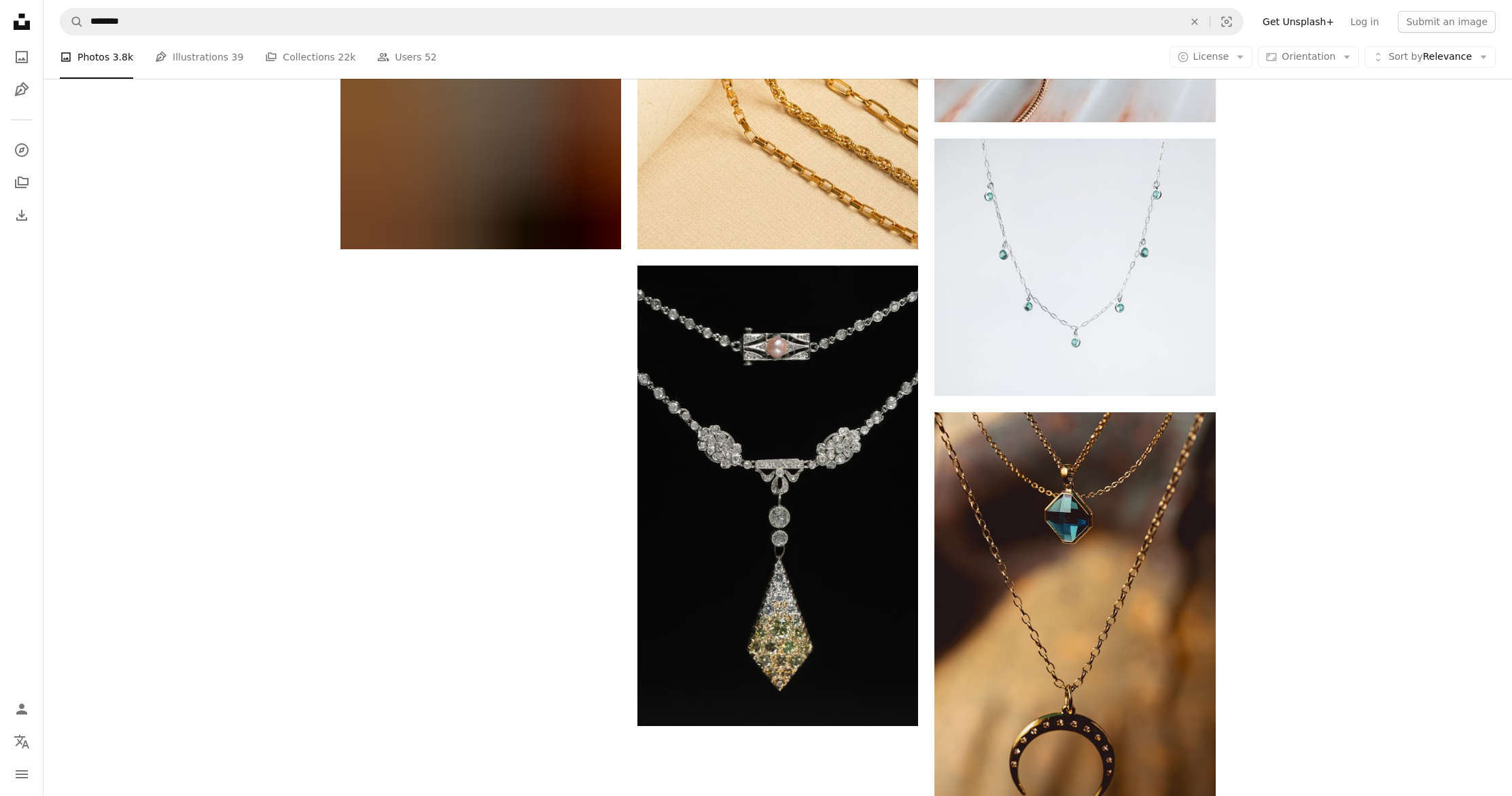
scroll to position [3196, 0]
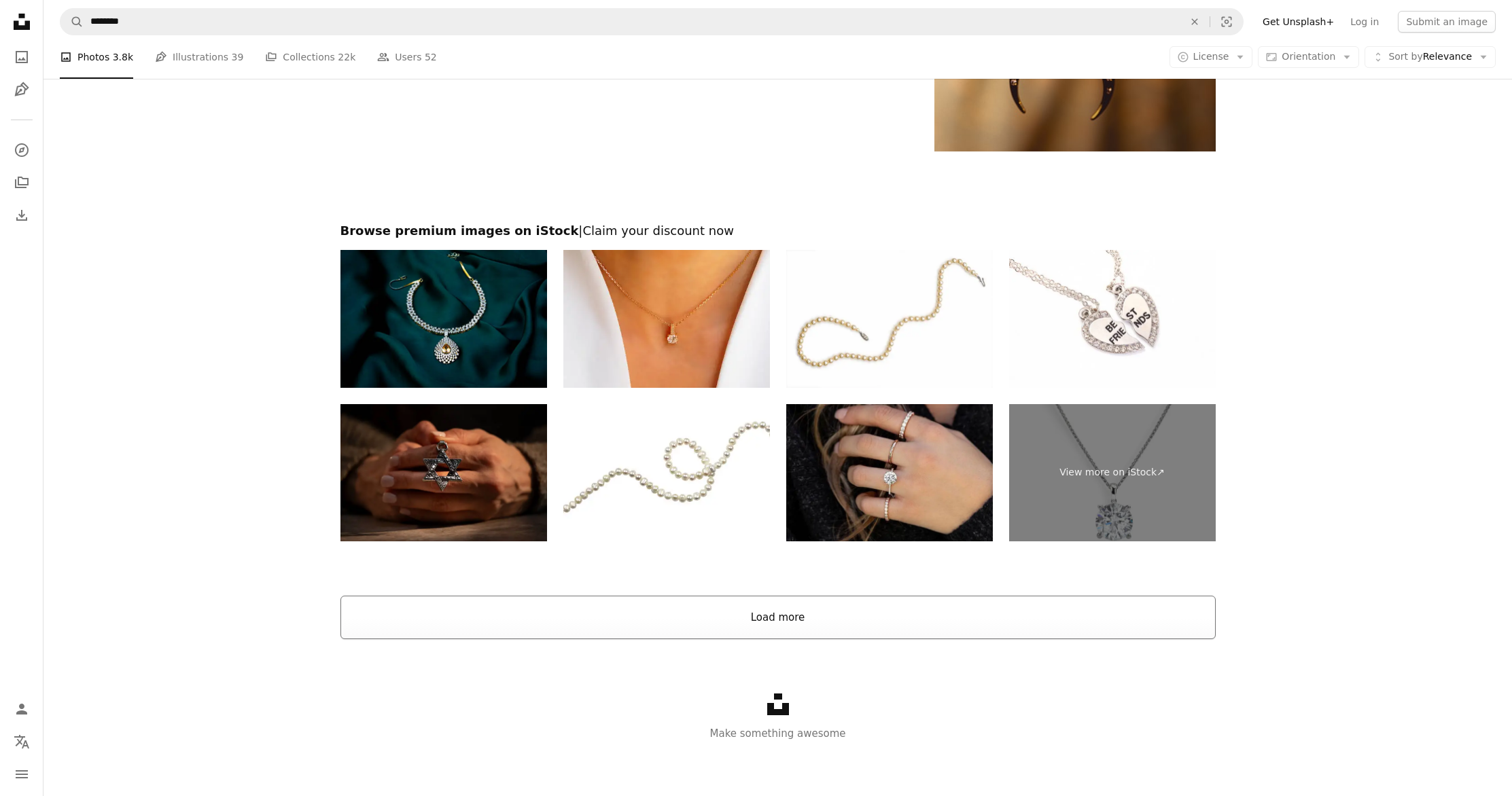
click at [860, 608] on button "Load more" at bounding box center [778, 618] width 875 height 44
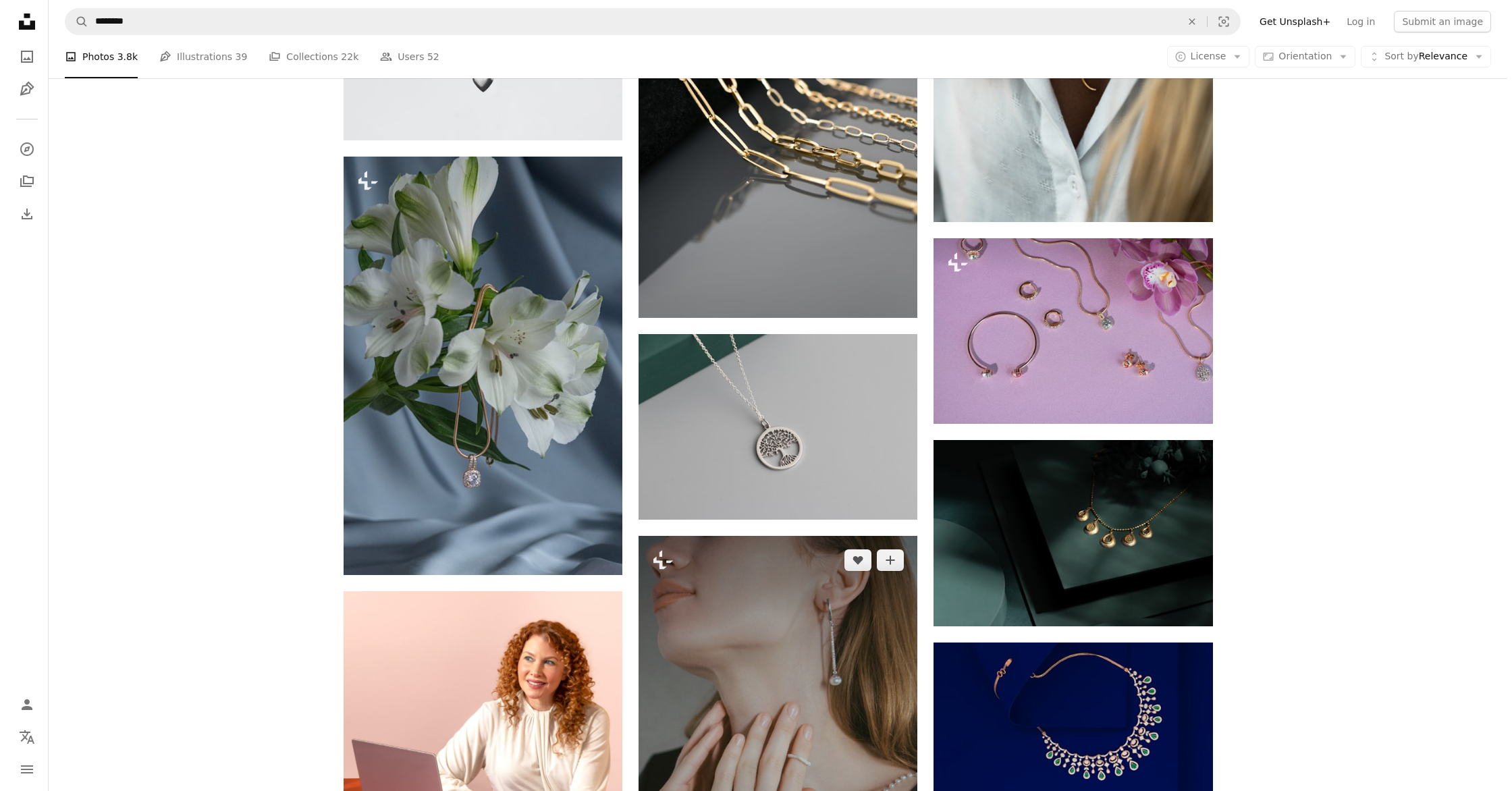
scroll to position [3874, 0]
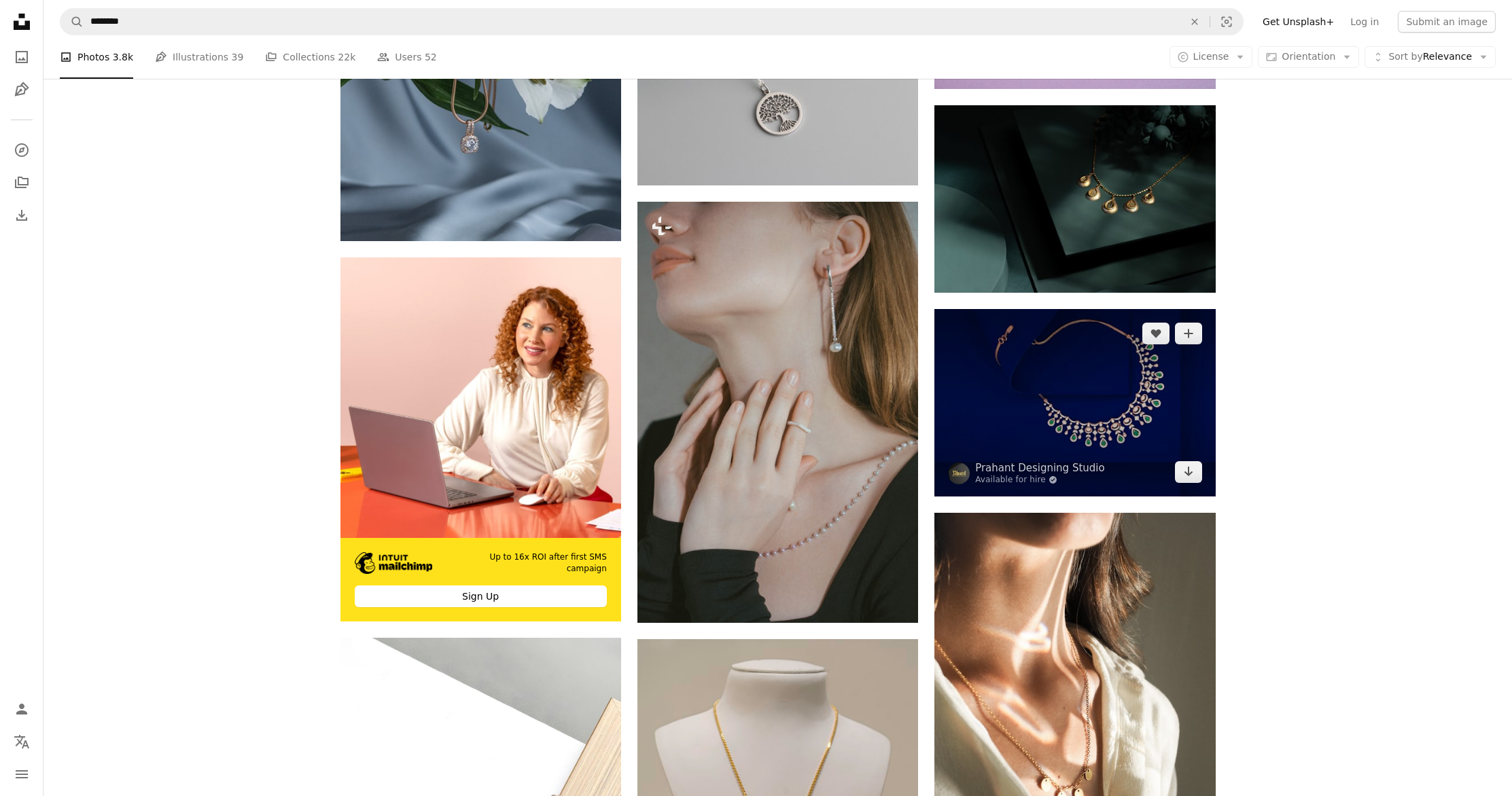
click at [1027, 454] on img at bounding box center [1075, 402] width 281 height 187
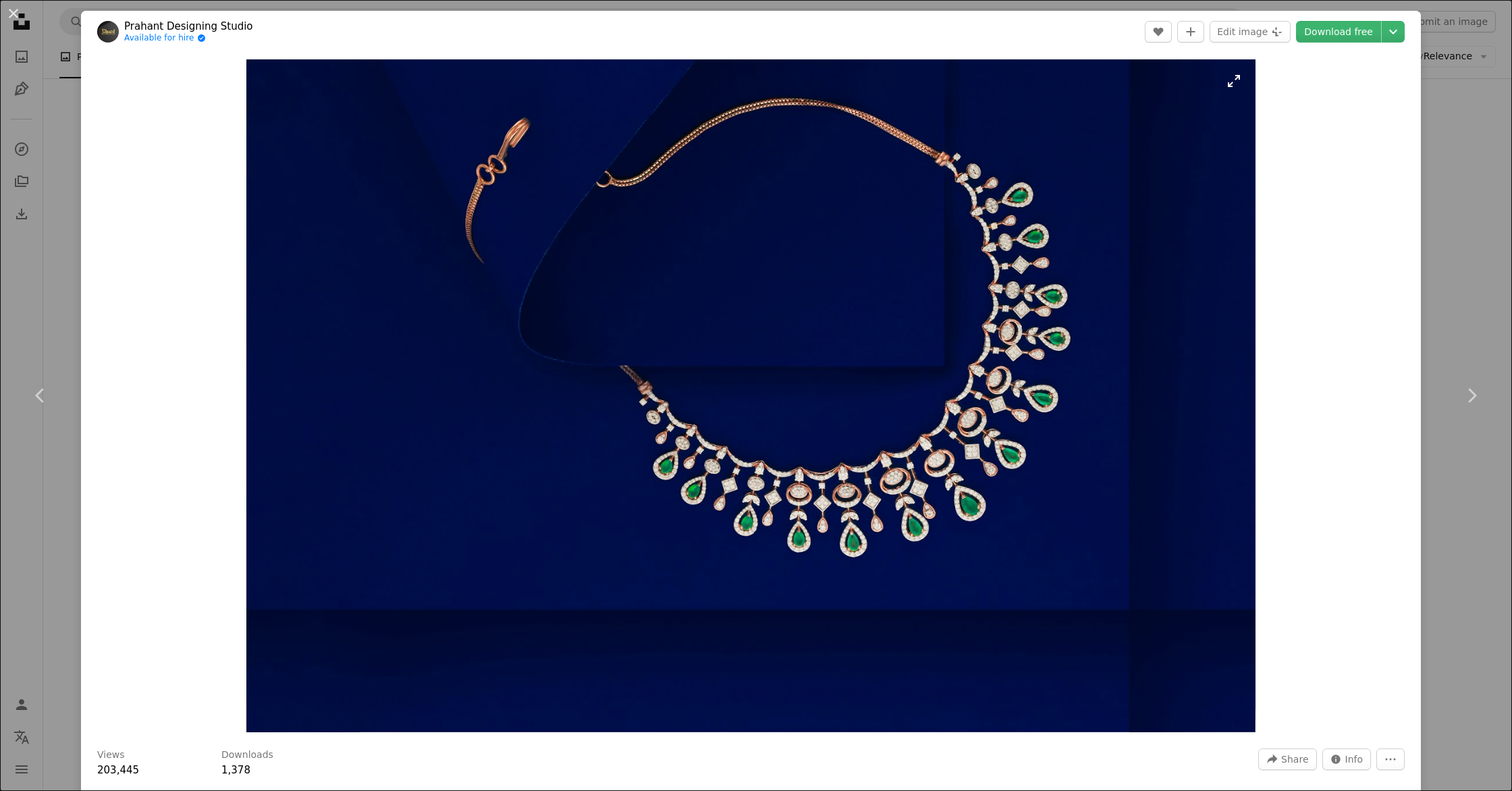
click at [807, 349] on img "Zoom in on this image" at bounding box center [751, 396] width 1009 height 673
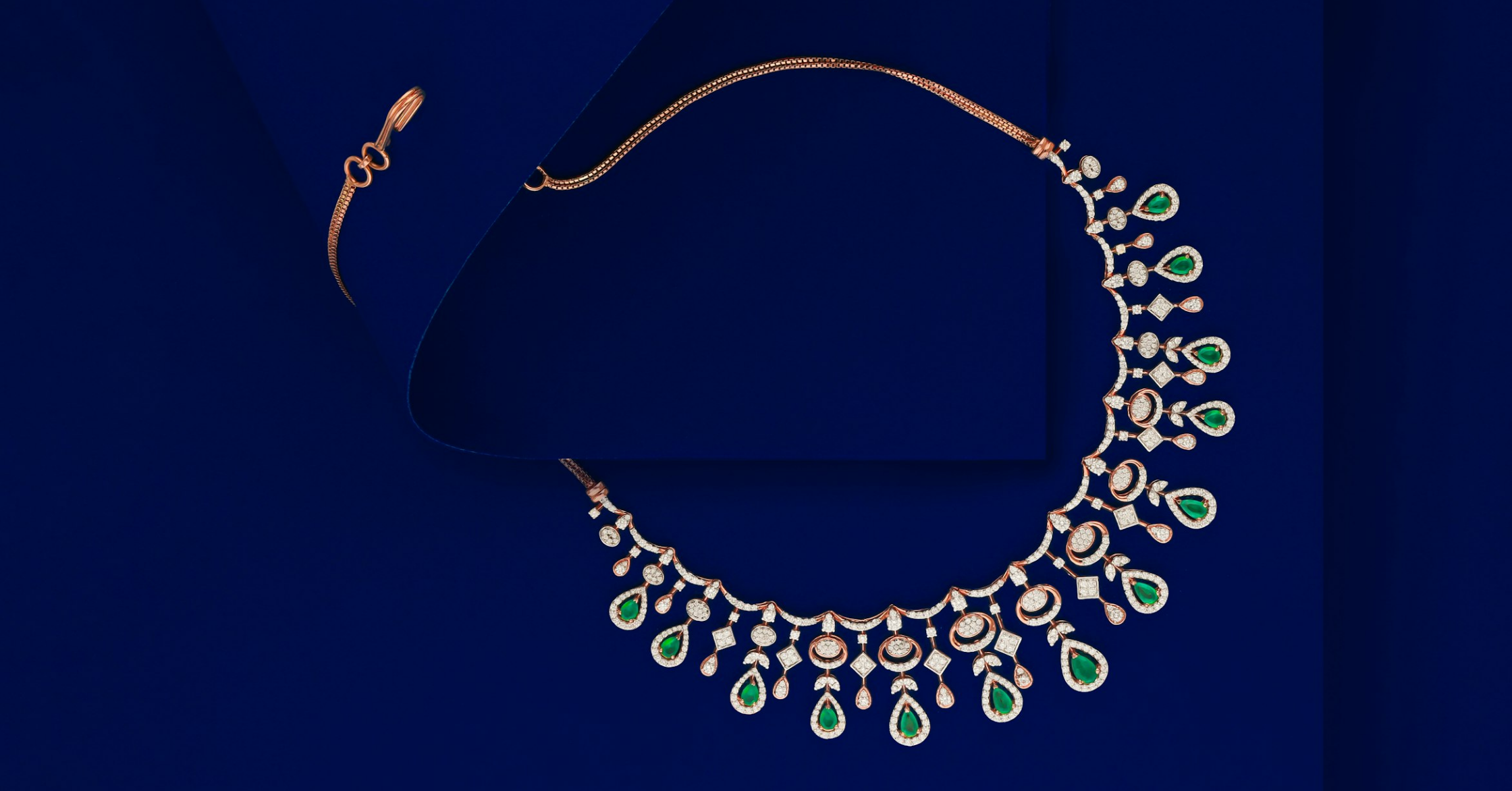
click at [1162, 205] on img "Zoom out on this image" at bounding box center [756, 504] width 1514 height 1010
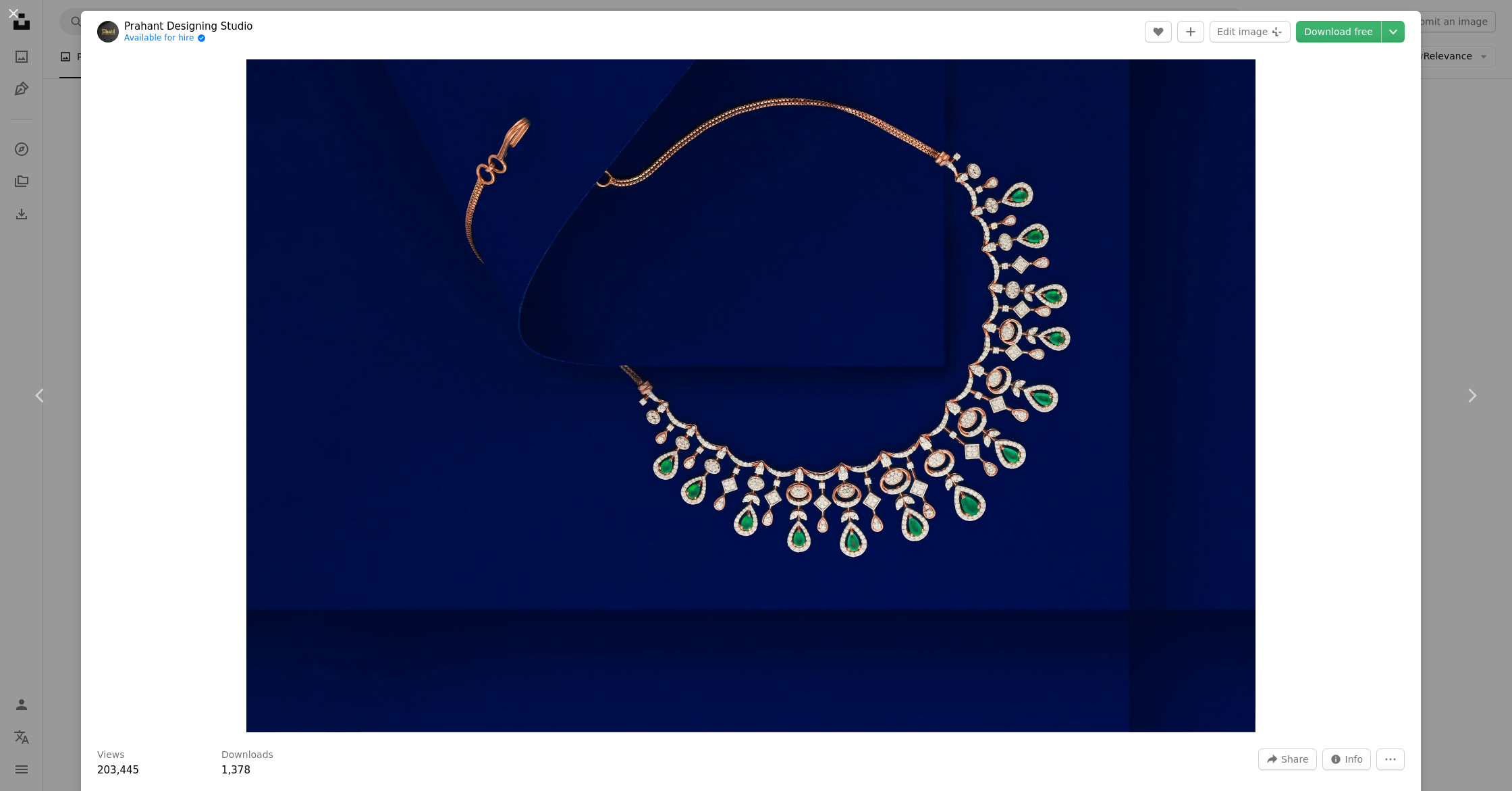
click at [1432, 284] on div "An X shape Chevron left Chevron right [PERSON_NAME] Designing Studio Available …" at bounding box center [756, 396] width 1512 height 791
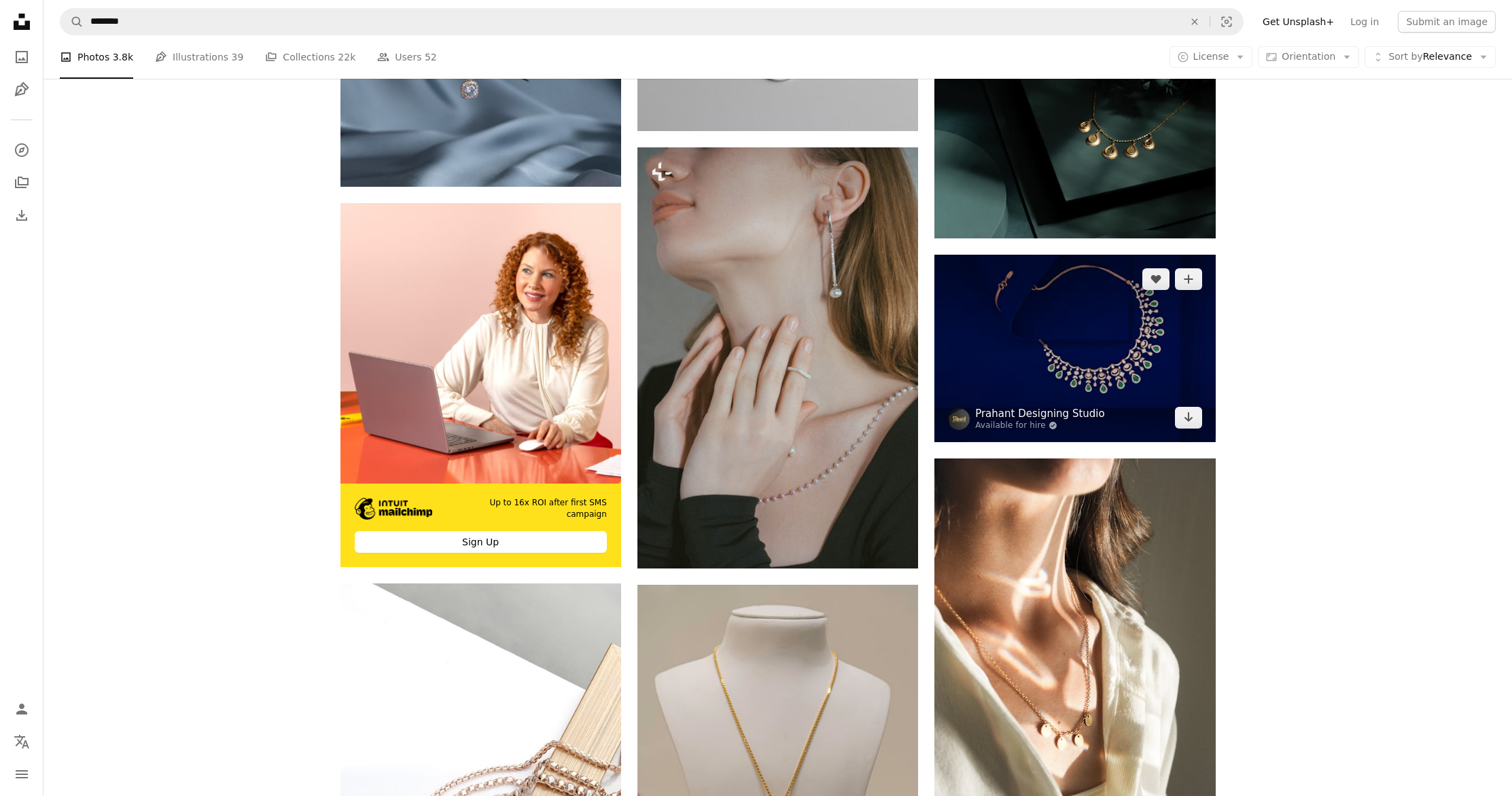
scroll to position [3953, 0]
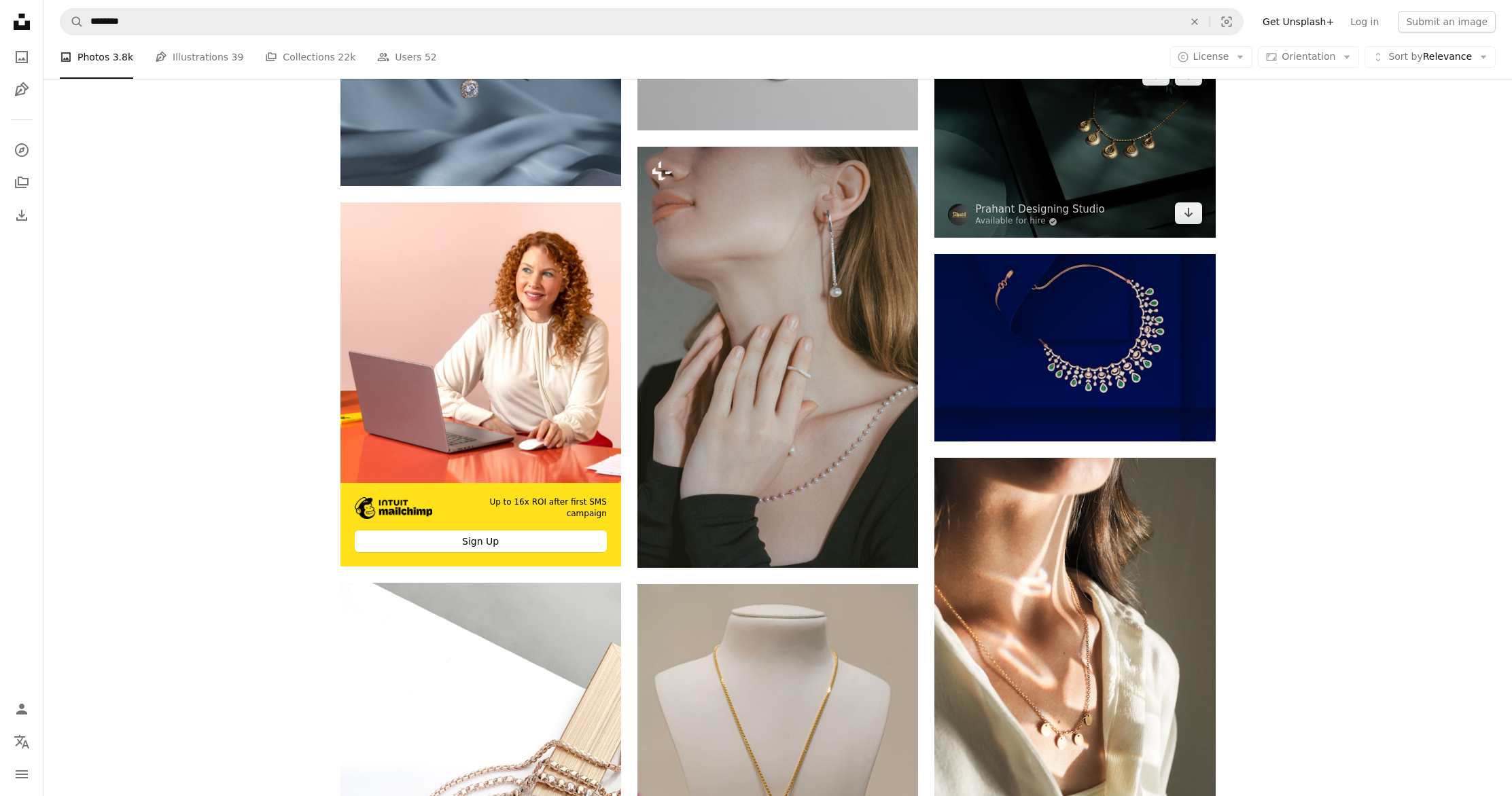
click at [1068, 170] on img at bounding box center [1075, 144] width 281 height 188
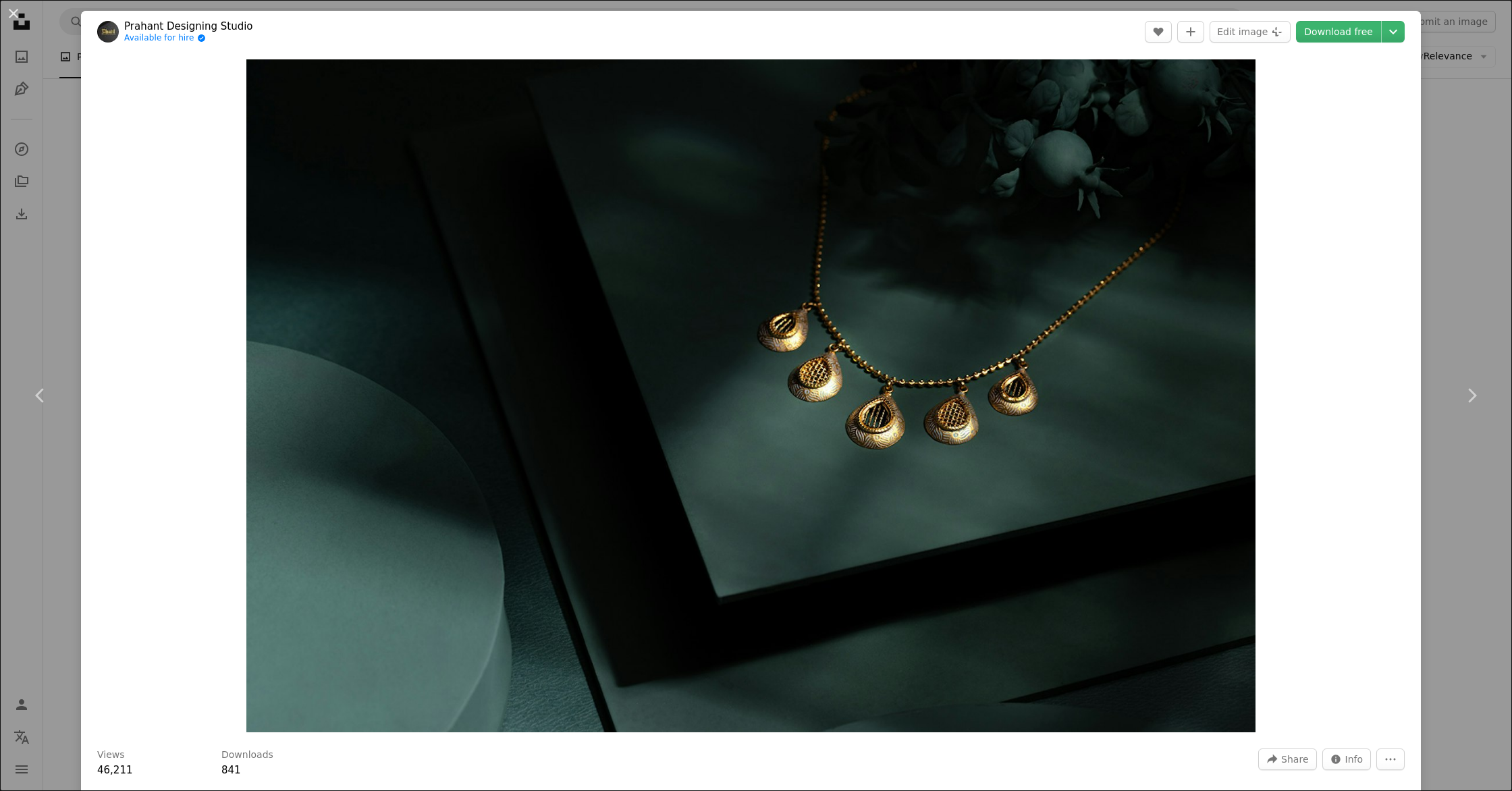
click at [1424, 163] on div "An X shape Chevron left Chevron right [PERSON_NAME] Designing Studio Available …" at bounding box center [756, 396] width 1512 height 791
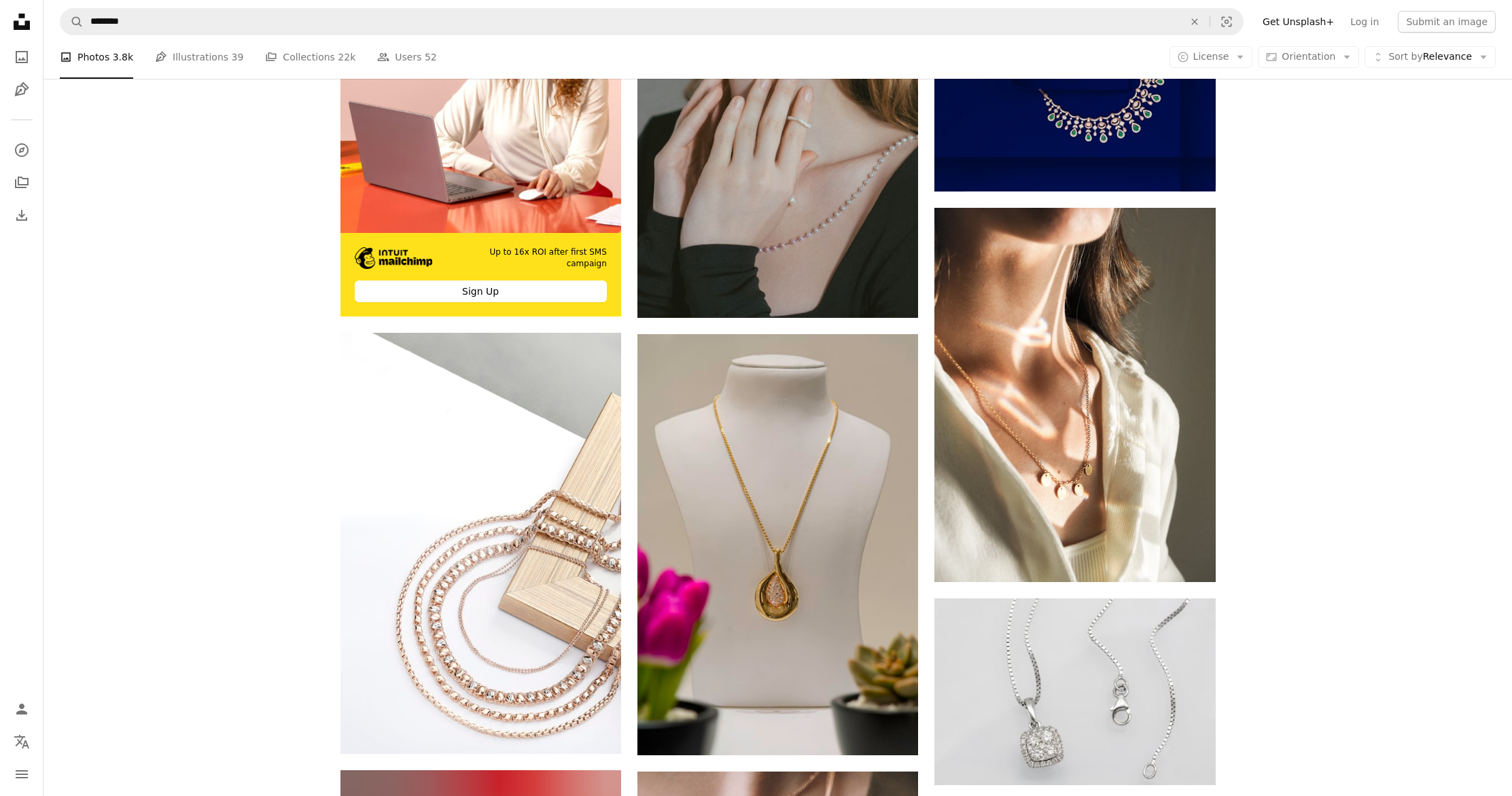
scroll to position [3678, 0]
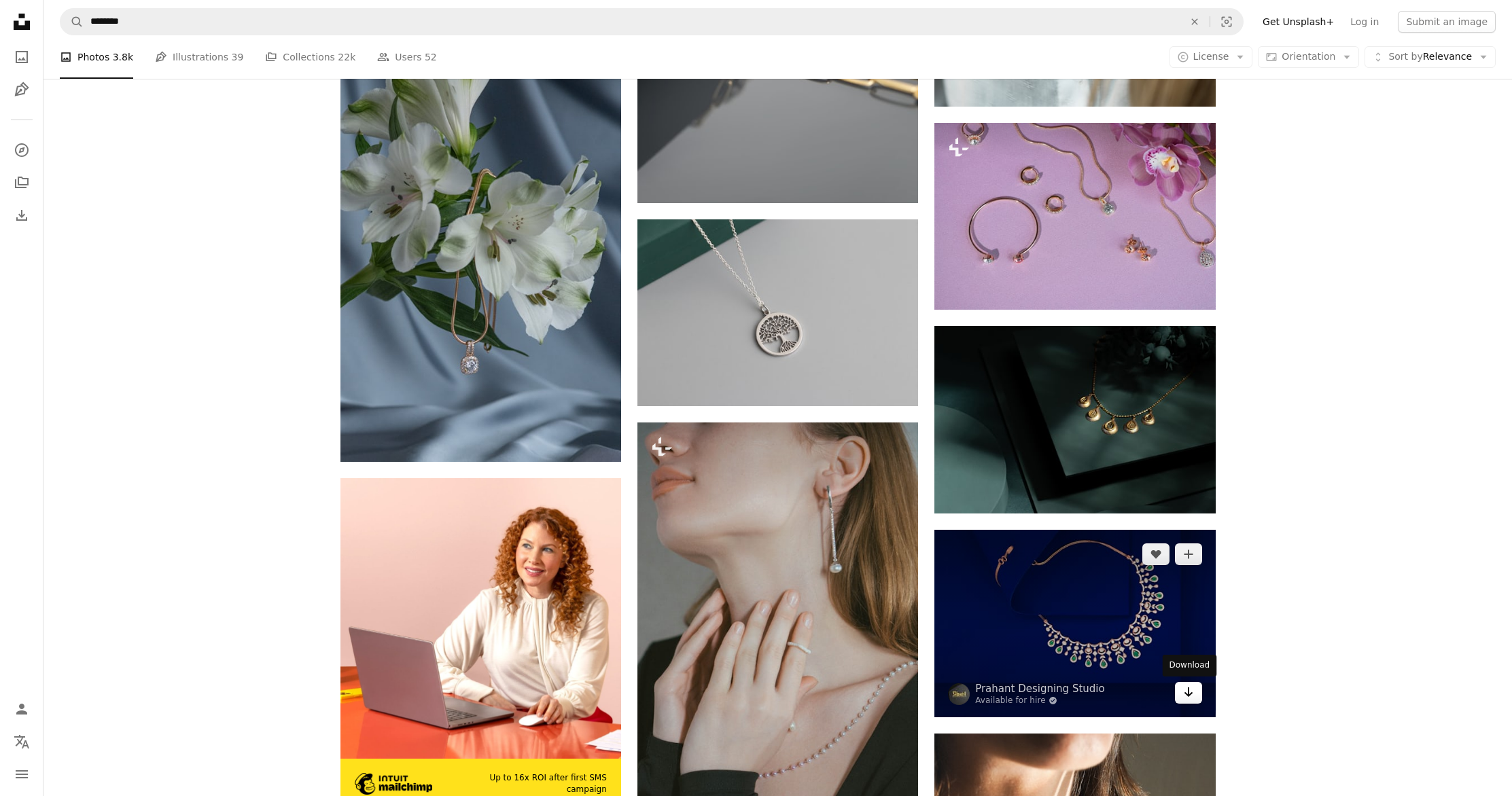
click at [1191, 697] on icon "Arrow pointing down" at bounding box center [1189, 692] width 11 height 16
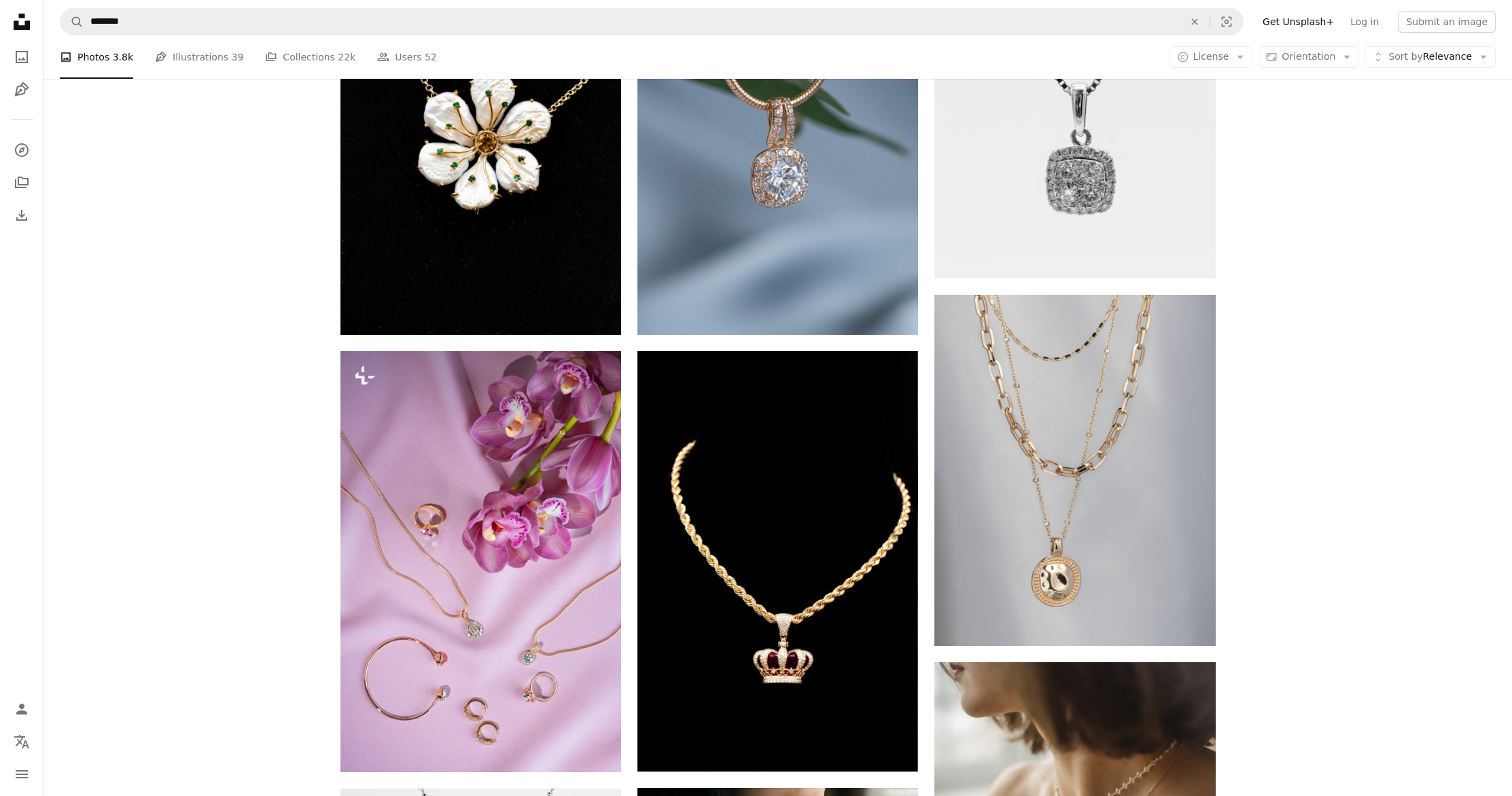
scroll to position [0, 0]
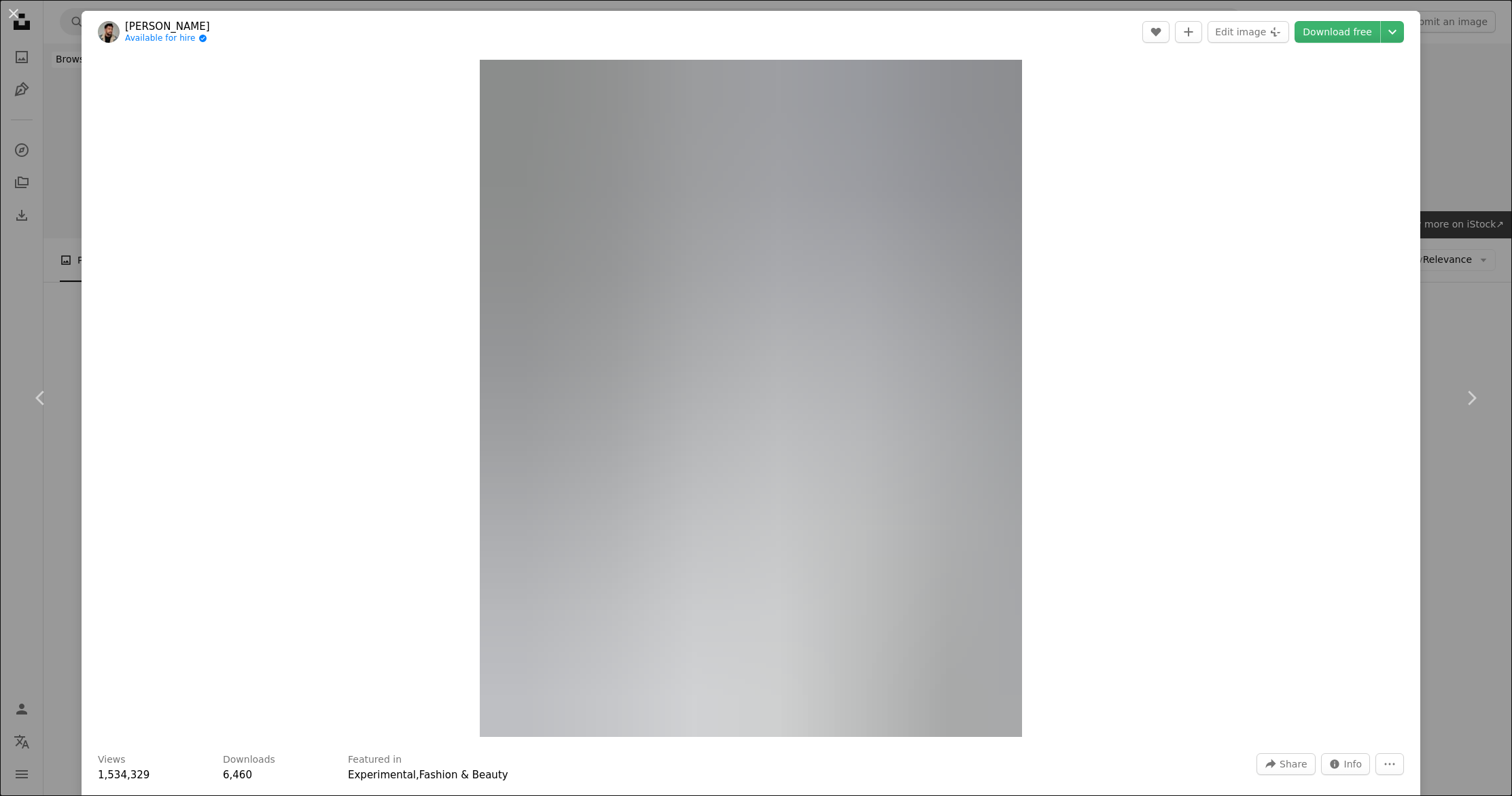
scroll to position [16914, 0]
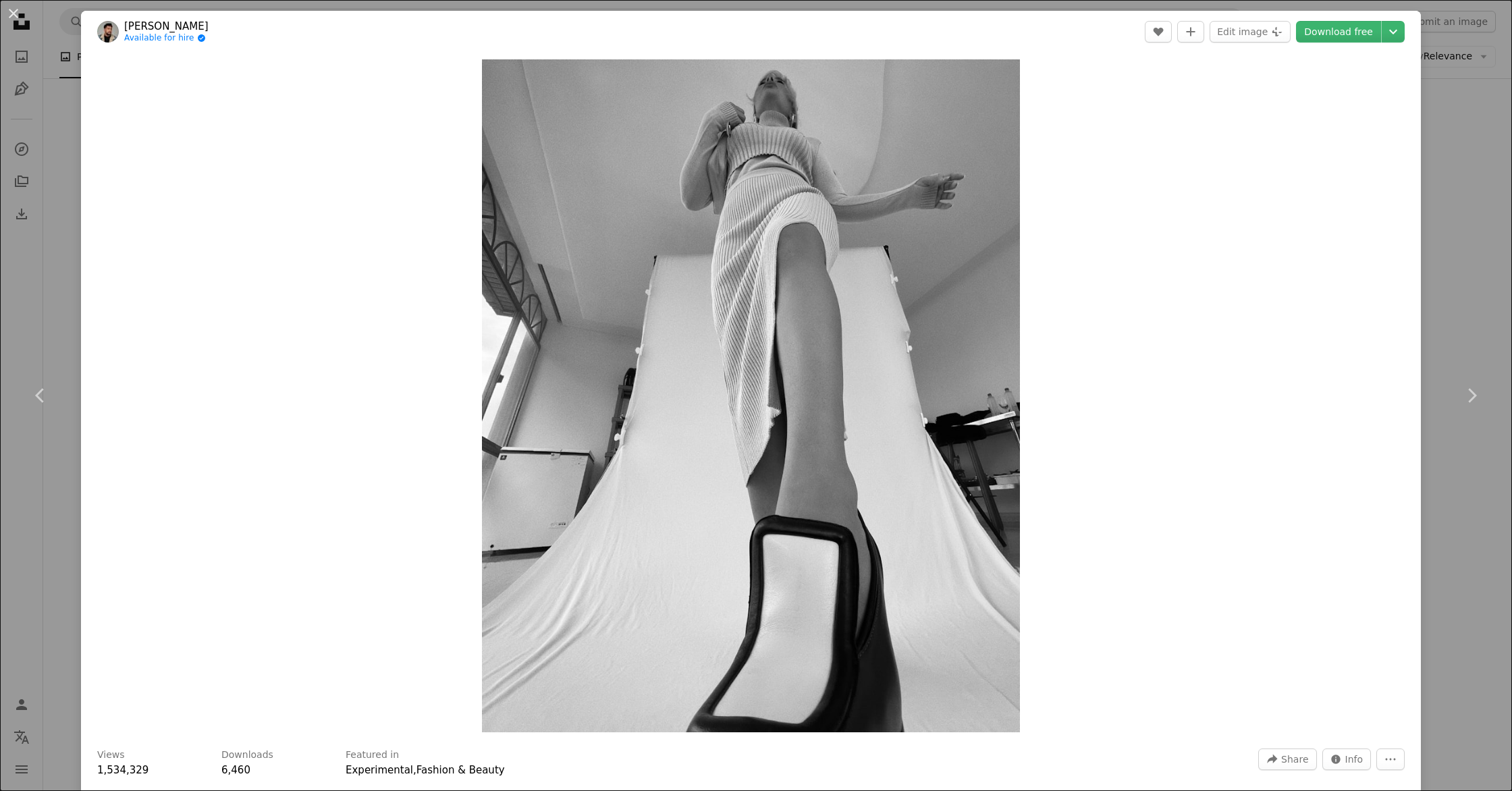
click at [67, 178] on div "An X shape Chevron left Chevron right [PERSON_NAME] Available for hire A checkm…" at bounding box center [756, 396] width 1512 height 791
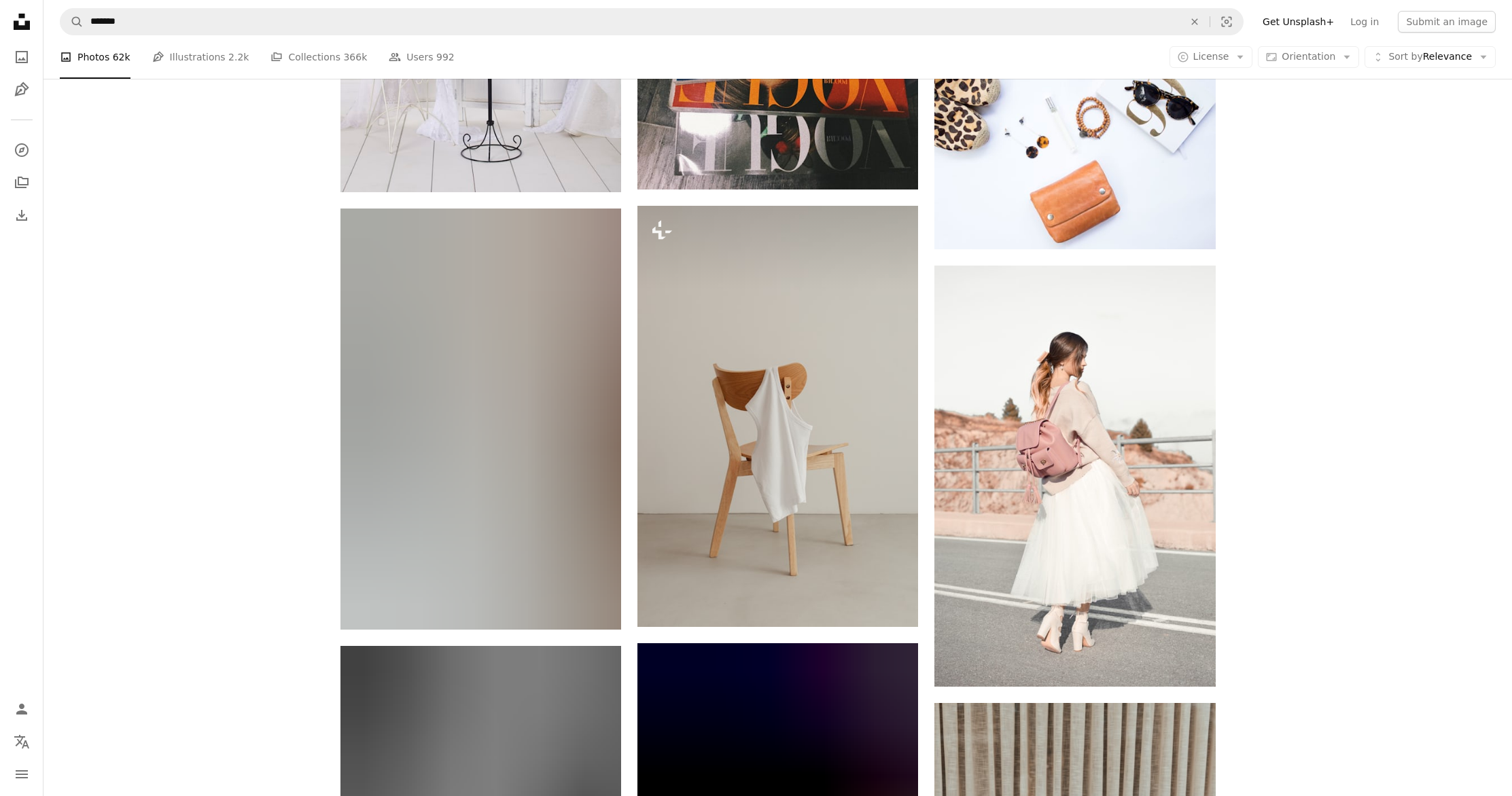
scroll to position [13509, 0]
